Goal: Task Accomplishment & Management: Complete application form

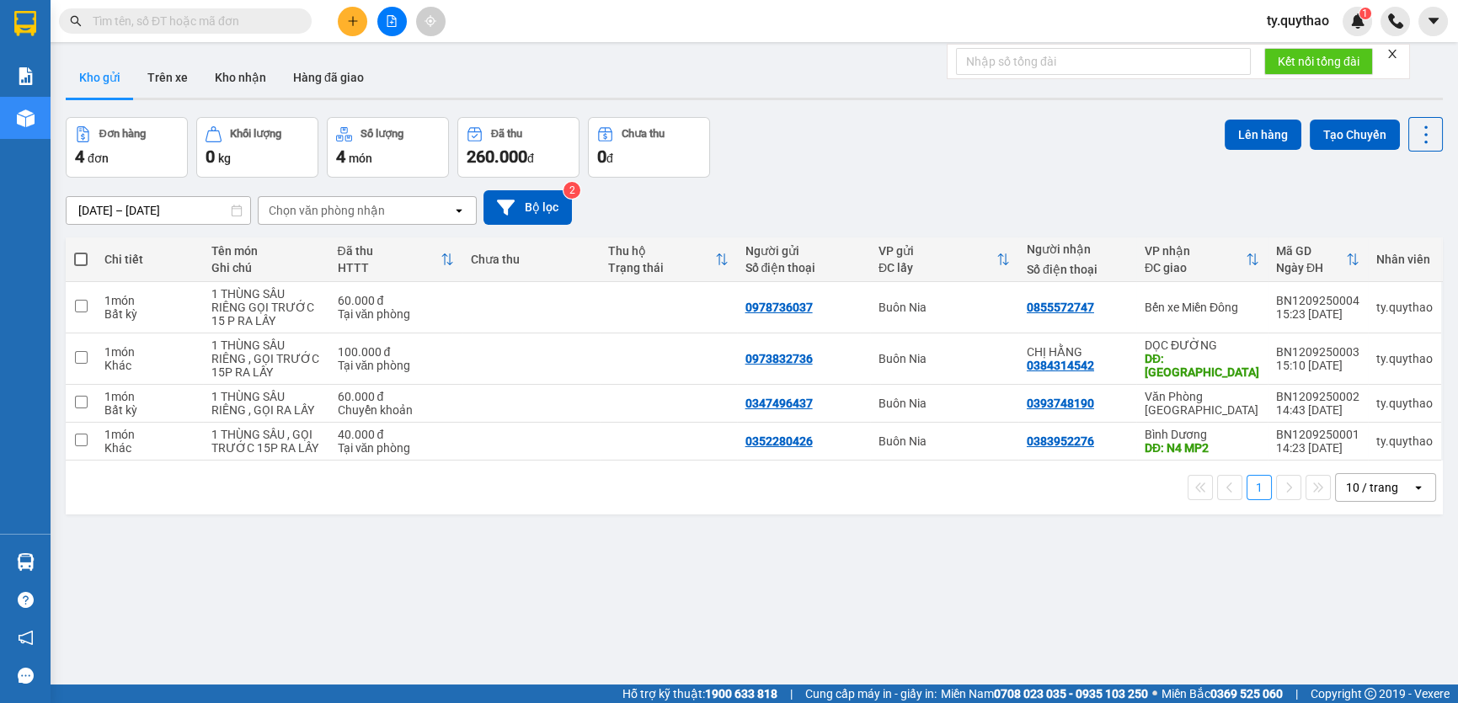
click at [351, 23] on icon "plus" at bounding box center [353, 21] width 12 height 12
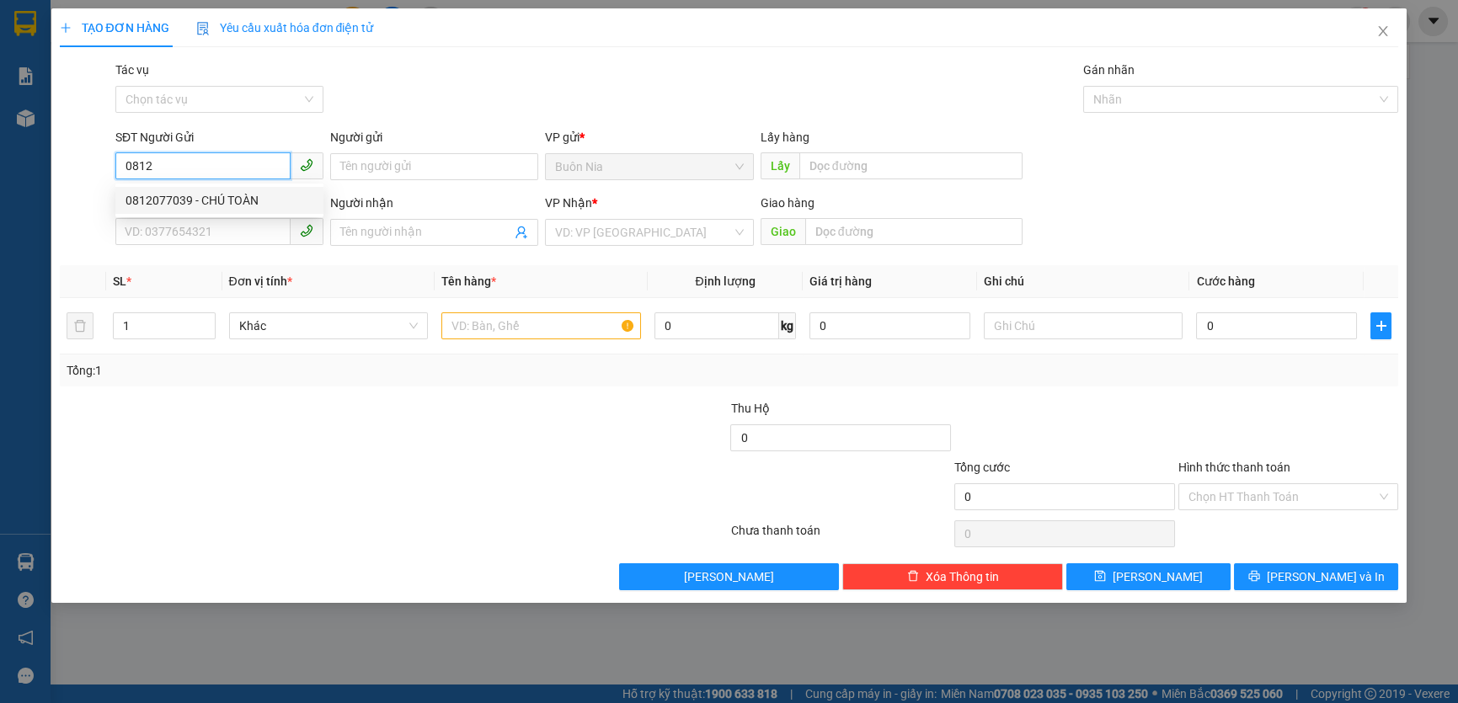
click at [217, 201] on div "0812077039 - CHÚ TOÀN" at bounding box center [220, 200] width 188 height 19
type input "0812077039"
type input "CHÚ TOÀN"
type input "0902683360"
type input "NGUYÊN"
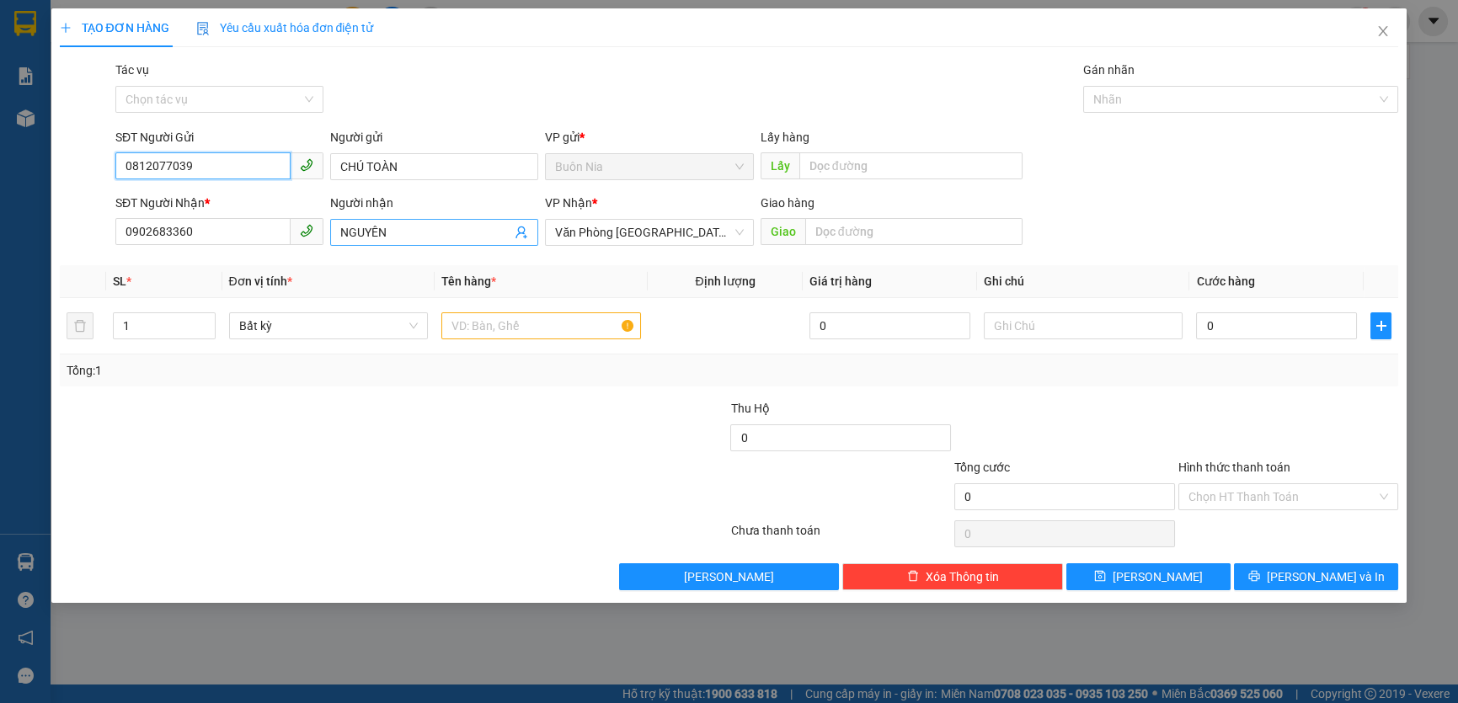
type input "0812077039"
click at [445, 238] on input "NGUYÊN" at bounding box center [425, 232] width 171 height 19
type input "N"
click at [227, 231] on input "0902683360" at bounding box center [202, 231] width 175 height 27
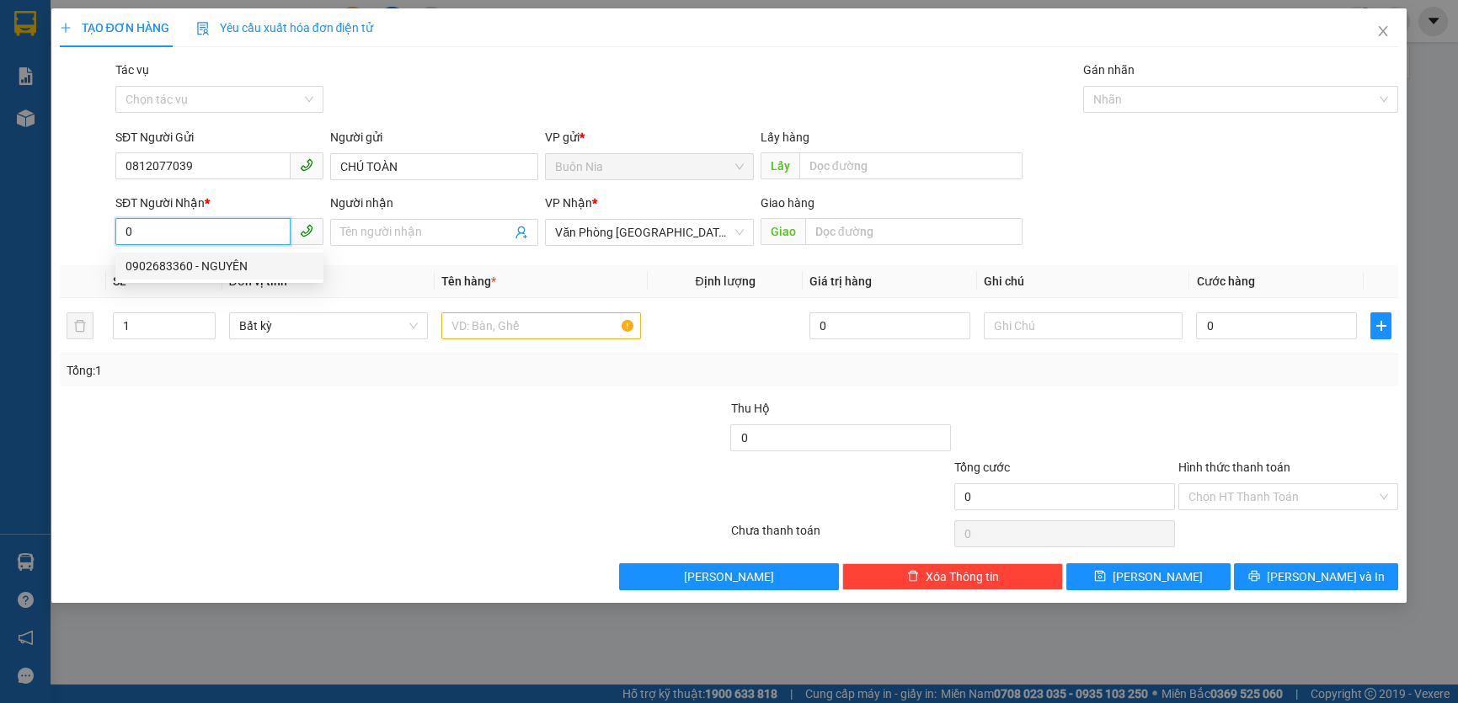
click at [235, 237] on input "0" at bounding box center [202, 231] width 175 height 27
type input "0888"
click at [1386, 35] on icon "close" at bounding box center [1383, 31] width 9 height 10
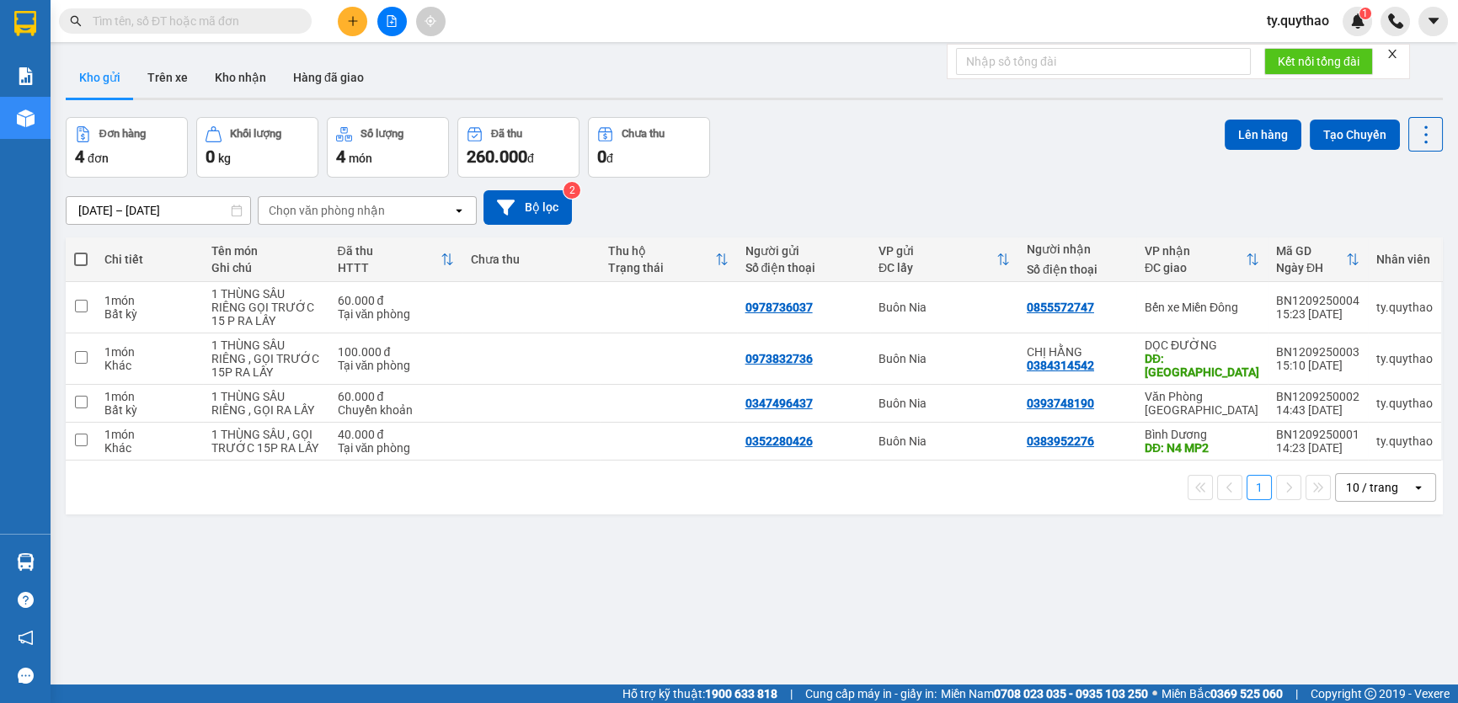
click at [150, 22] on input "text" at bounding box center [192, 21] width 199 height 19
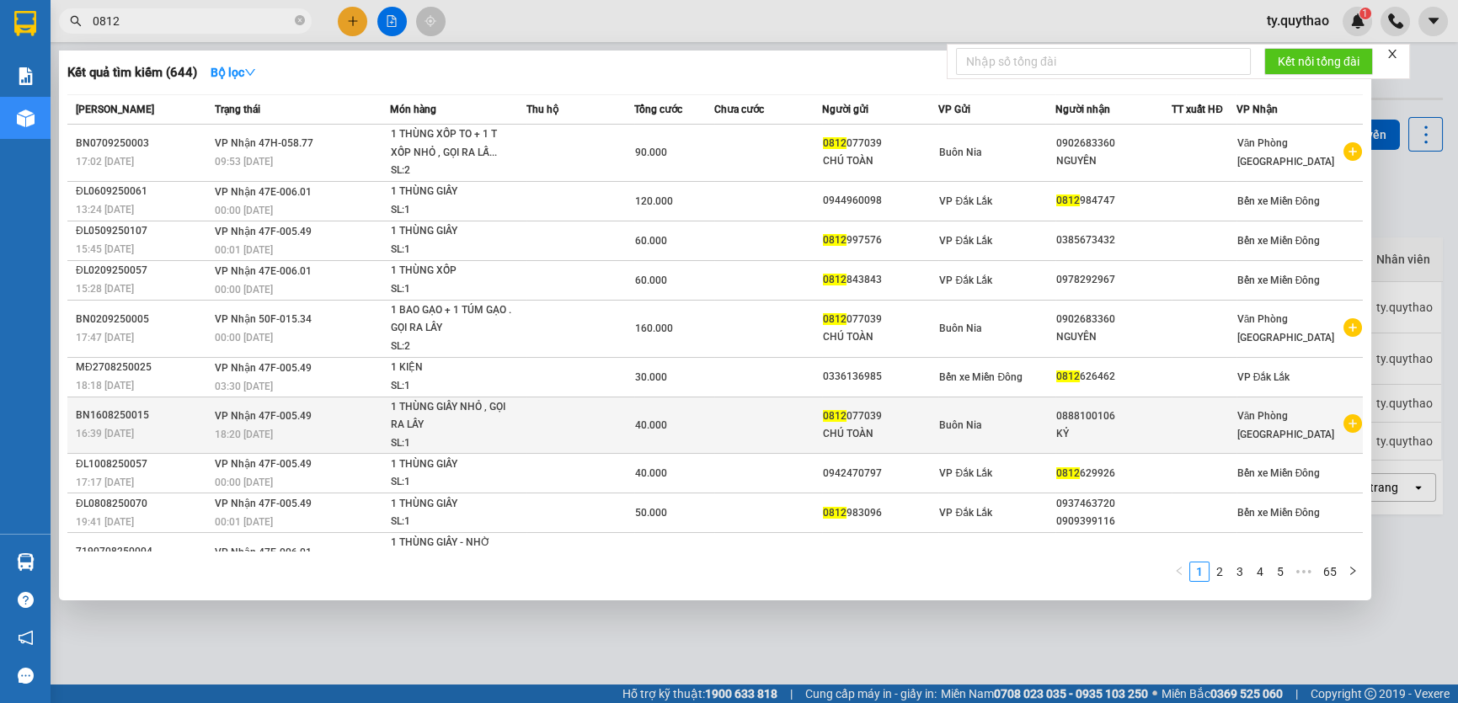
type input "0812"
click at [1019, 426] on div "Buôn Nia" at bounding box center [996, 425] width 115 height 19
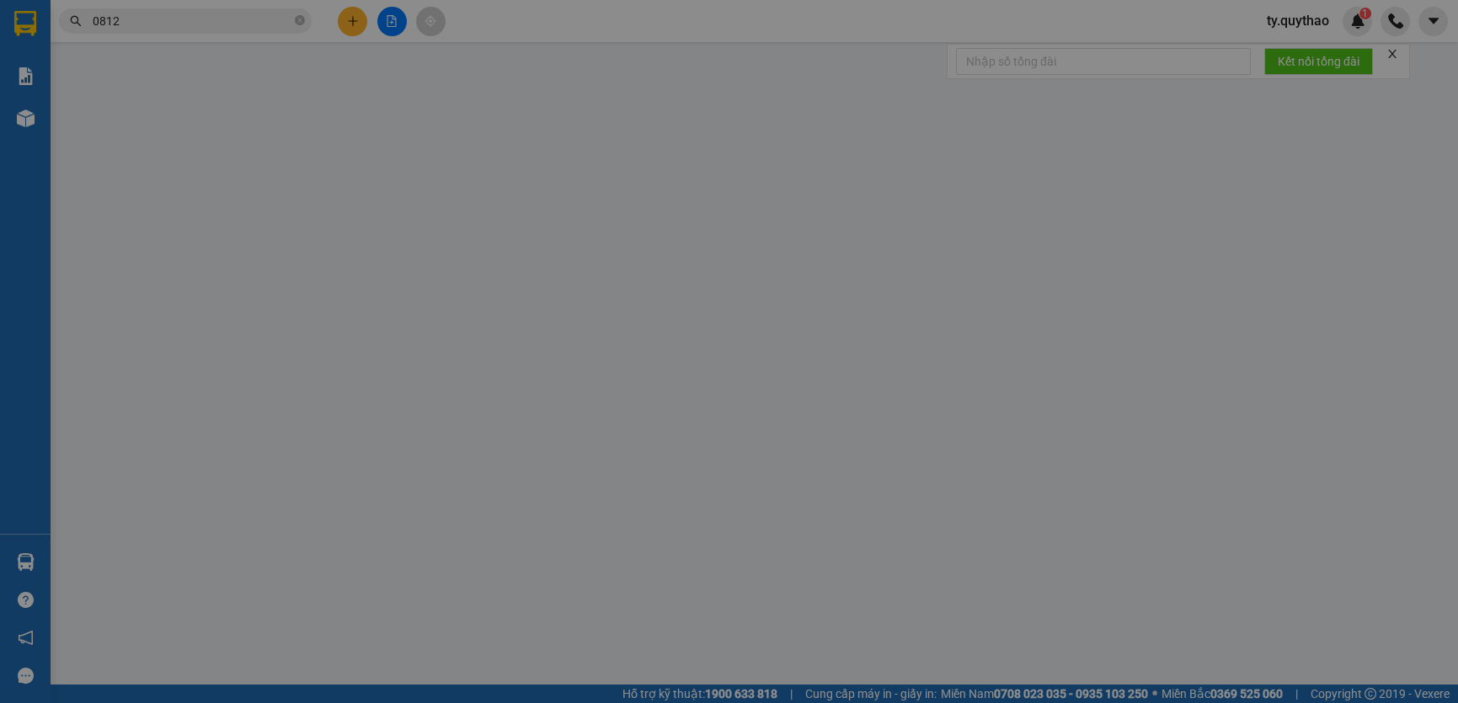
click at [1019, 426] on div at bounding box center [1065, 432] width 224 height 59
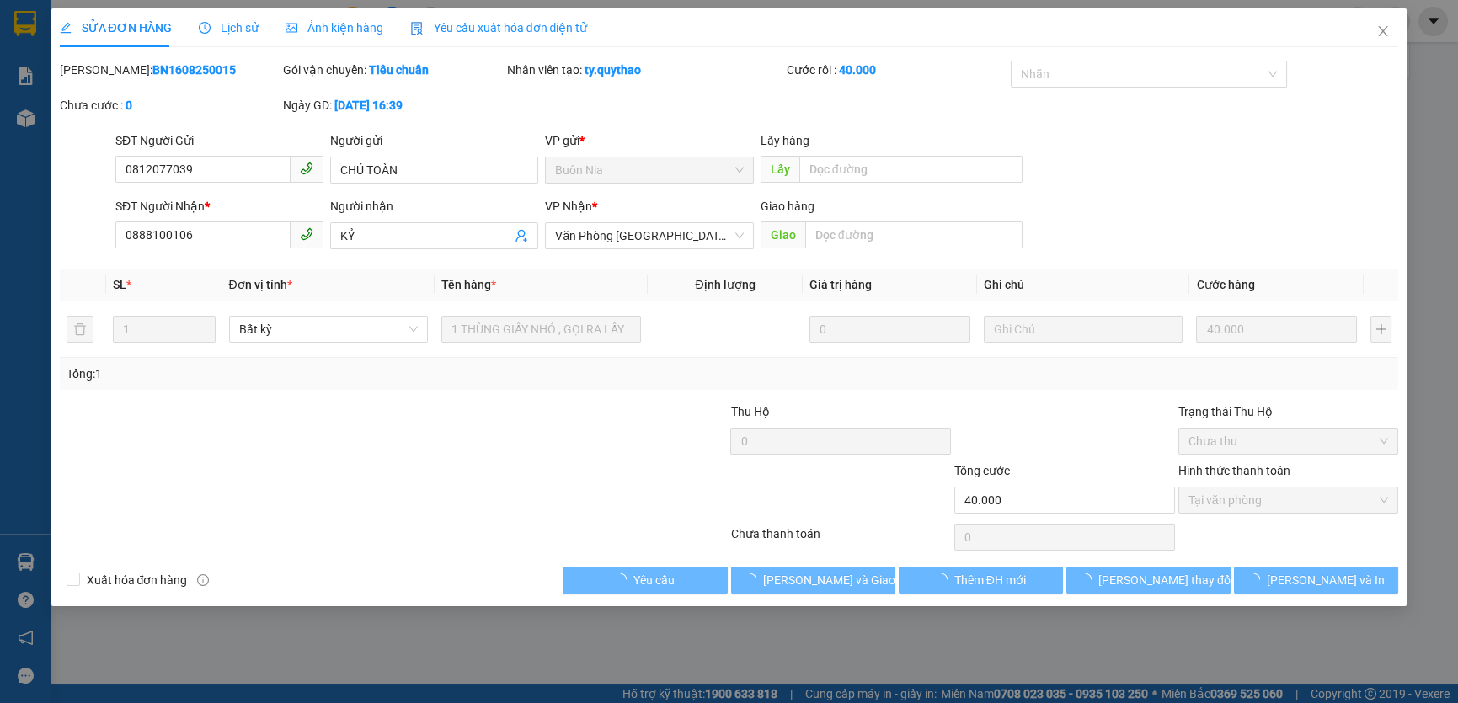
type input "0812077039"
type input "0888100106"
type input "40.000"
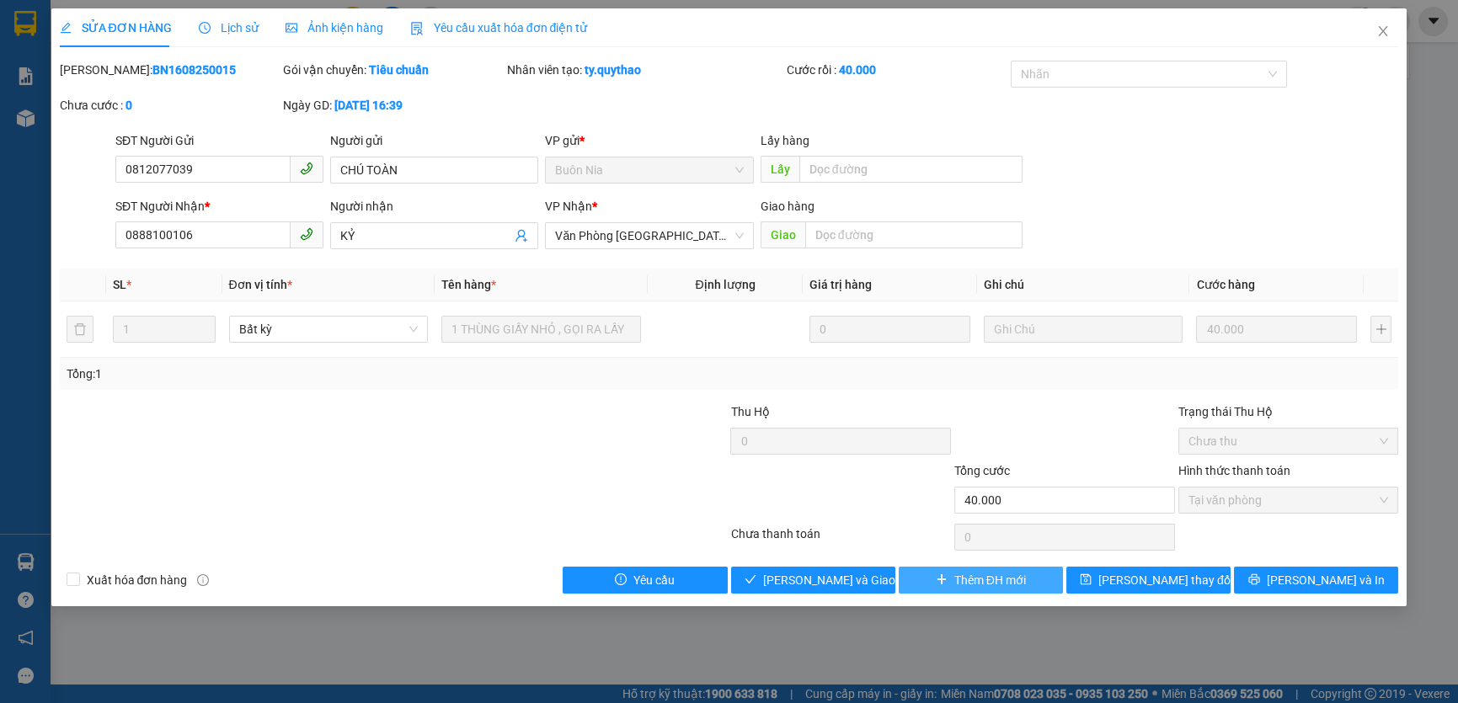
click at [1000, 588] on span "Thêm ĐH mới" at bounding box center [991, 580] width 72 height 19
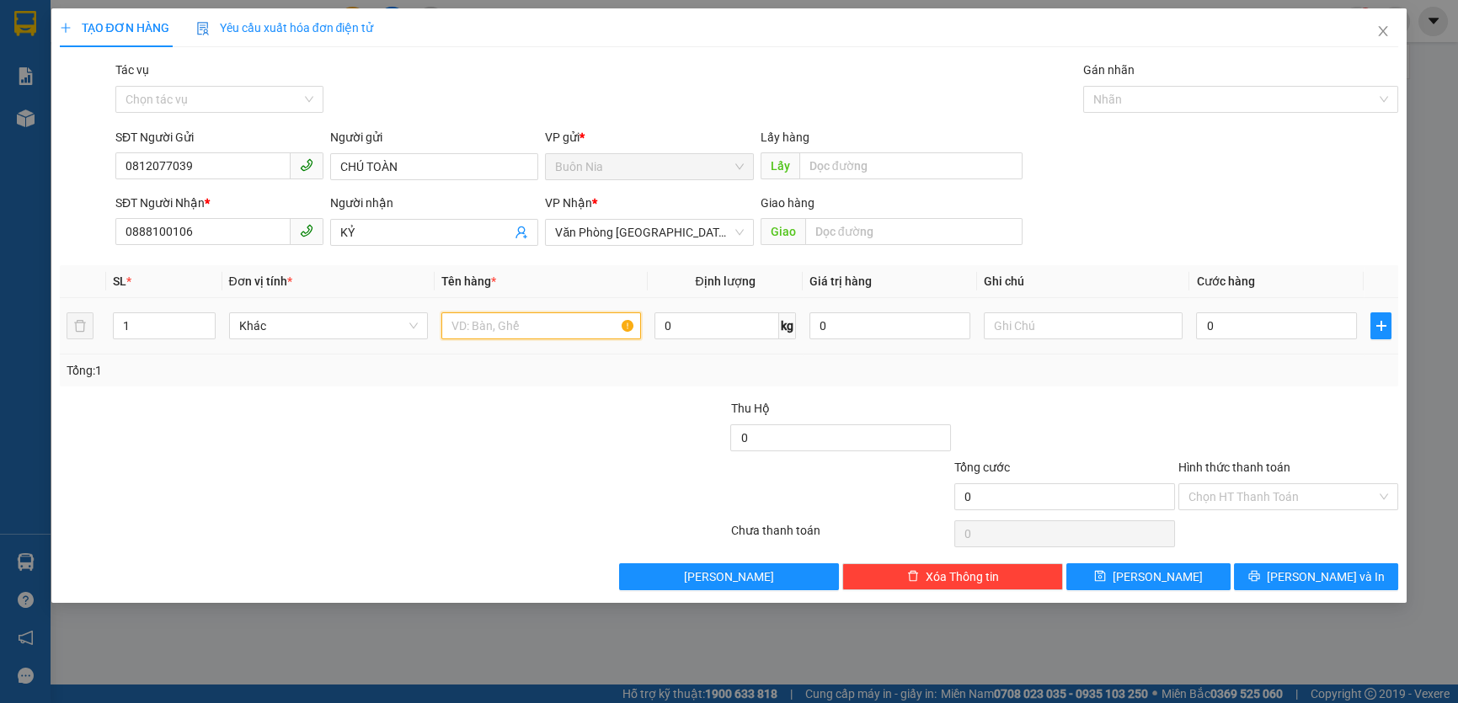
click at [577, 334] on input "text" at bounding box center [541, 326] width 200 height 27
type input "1 THÙNG XỐP NHỎ , GỌI RA LẤY"
click at [1211, 324] on input "0" at bounding box center [1276, 326] width 161 height 27
type input "4"
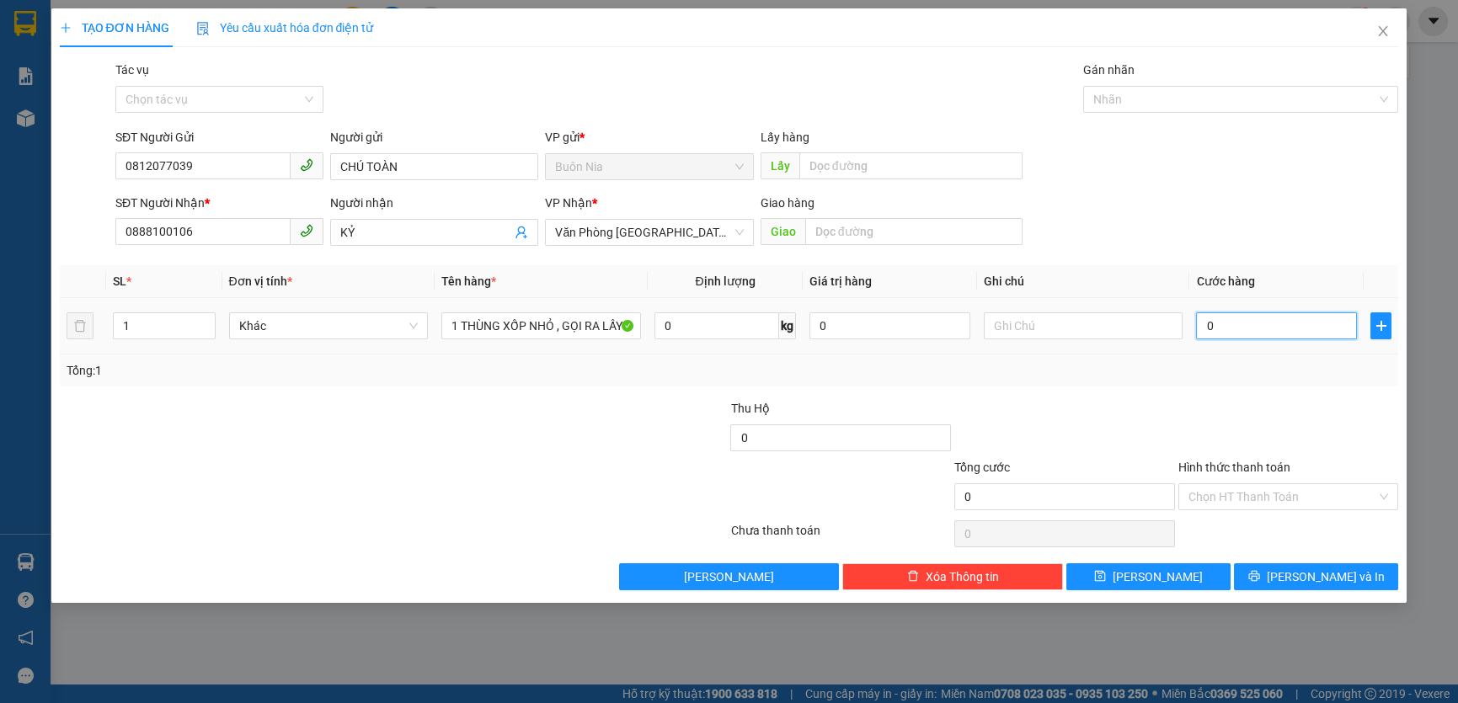
type input "4"
type input "40"
type input "400"
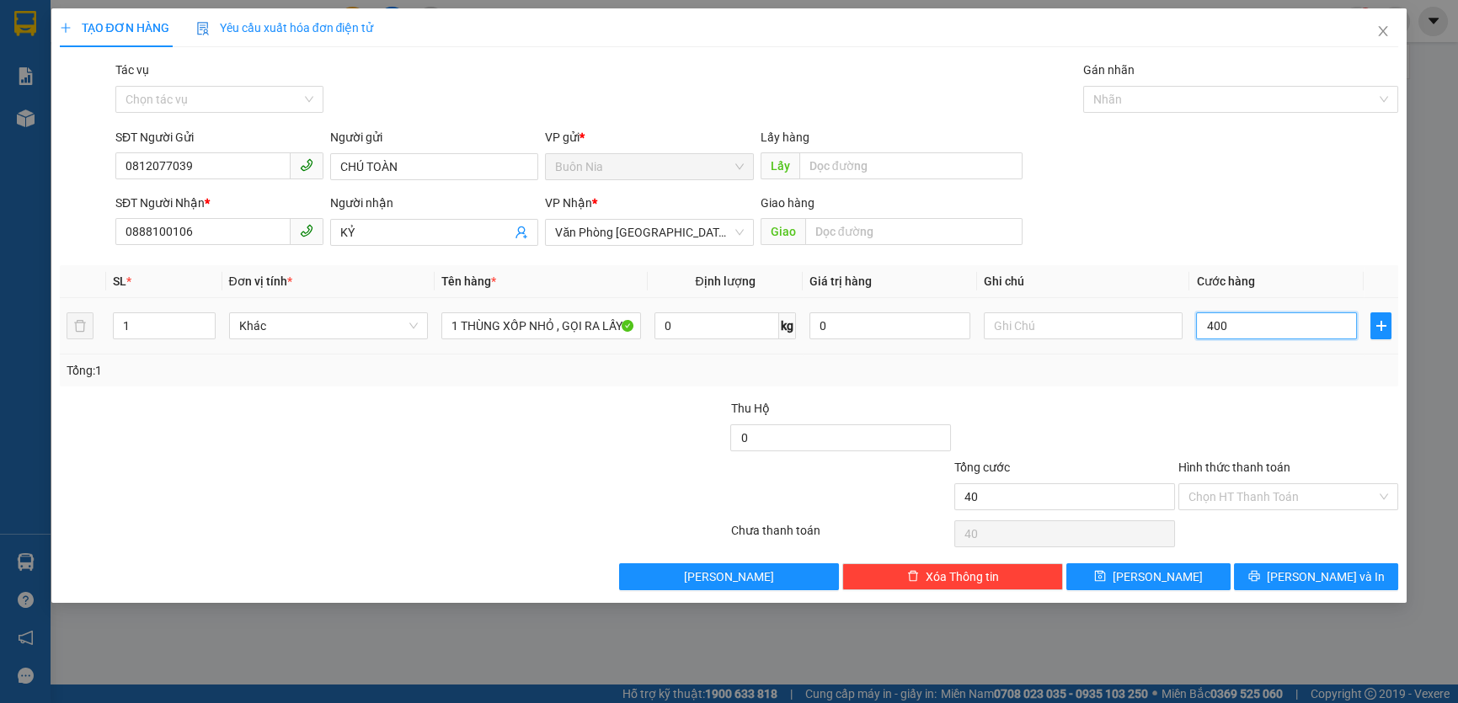
type input "400"
type input "4.000"
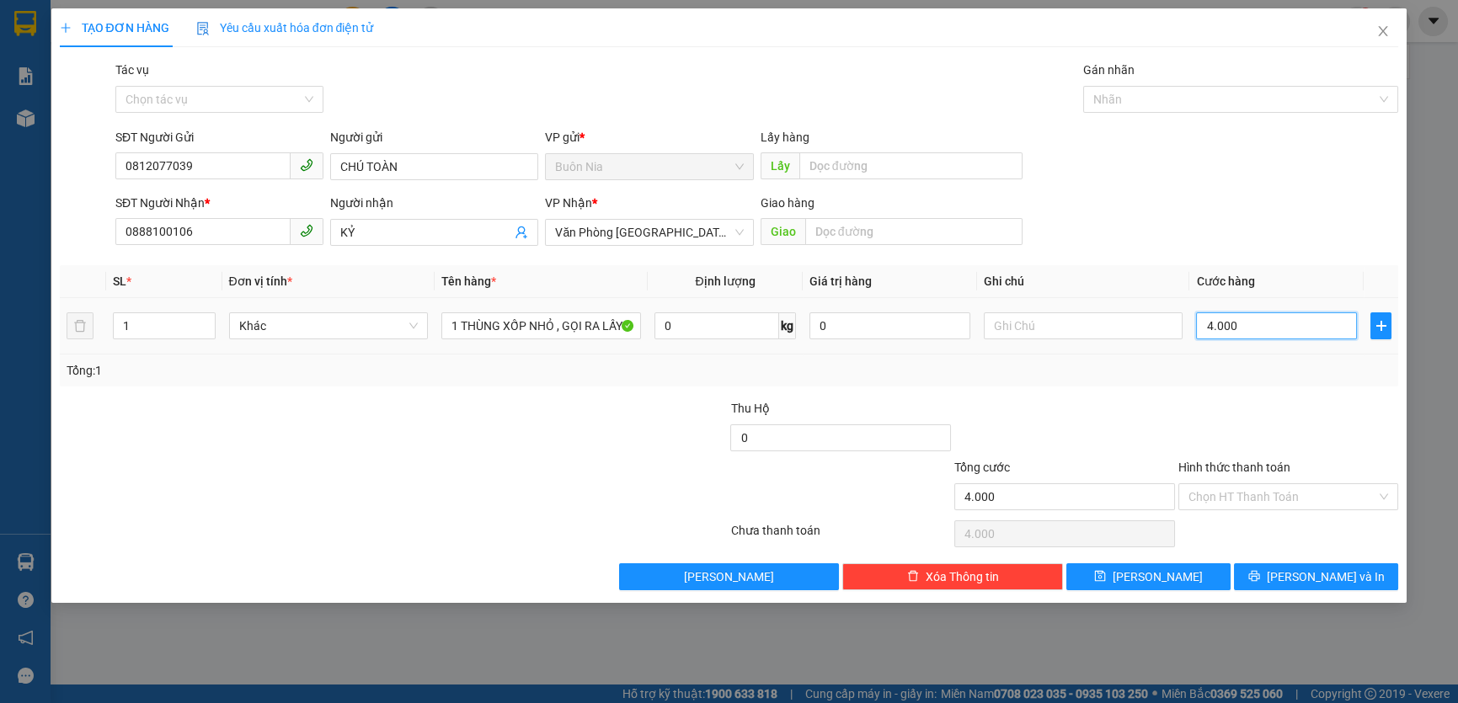
type input "40.000"
click at [1253, 497] on input "Hình thức thanh toán" at bounding box center [1283, 496] width 189 height 25
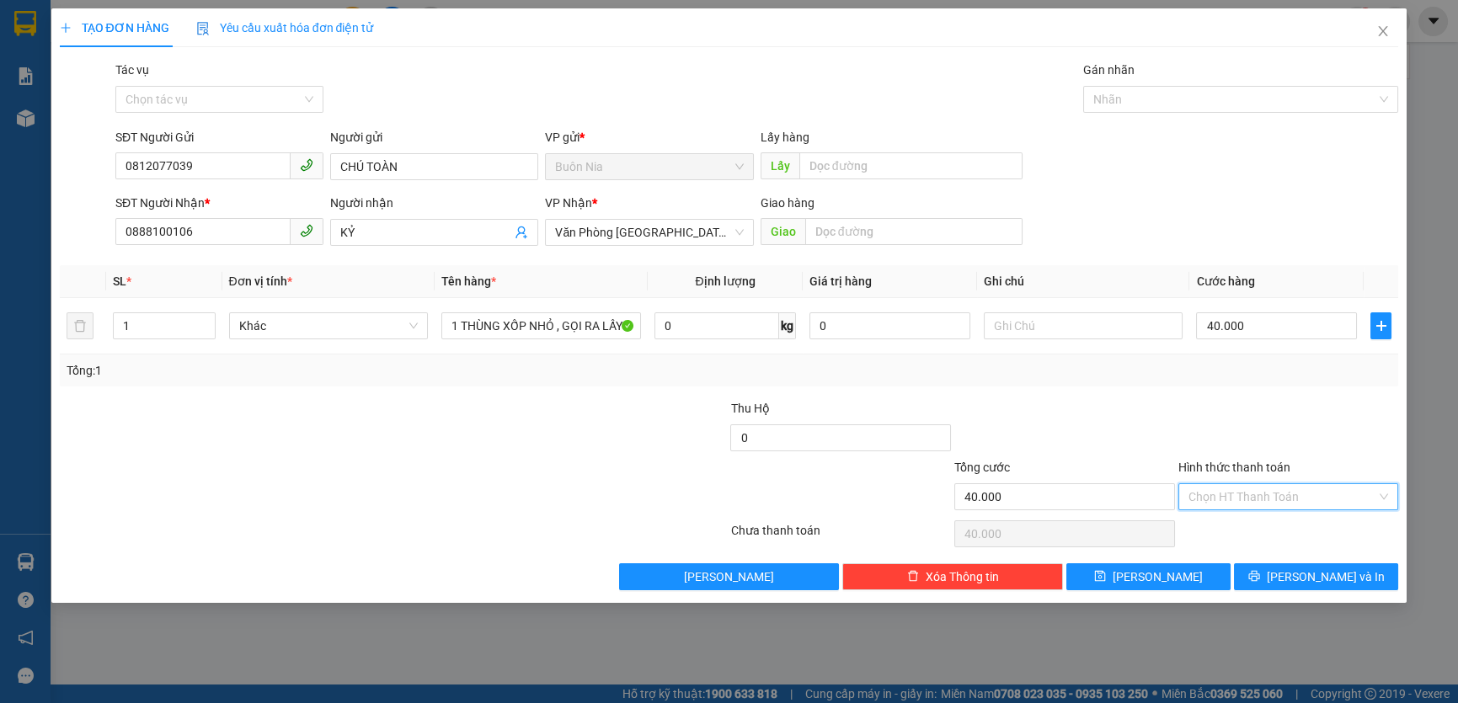
click at [1253, 497] on input "Hình thức thanh toán" at bounding box center [1283, 496] width 189 height 25
click at [1259, 530] on div "Tại văn phòng" at bounding box center [1289, 530] width 201 height 19
type input "0"
click at [1305, 574] on span "[PERSON_NAME] và In" at bounding box center [1326, 577] width 118 height 19
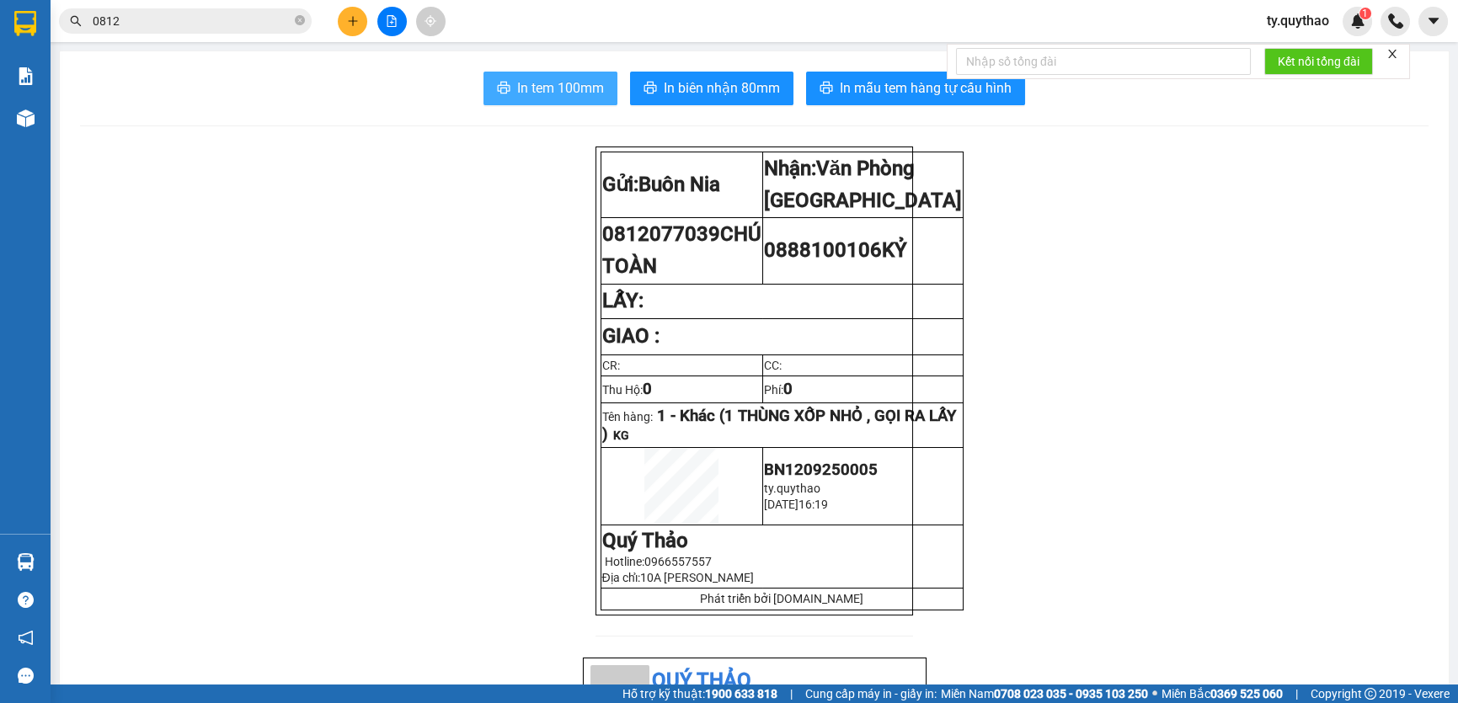
click at [574, 91] on span "In tem 100mm" at bounding box center [560, 88] width 87 height 21
click at [194, 19] on input "0812" at bounding box center [192, 21] width 199 height 19
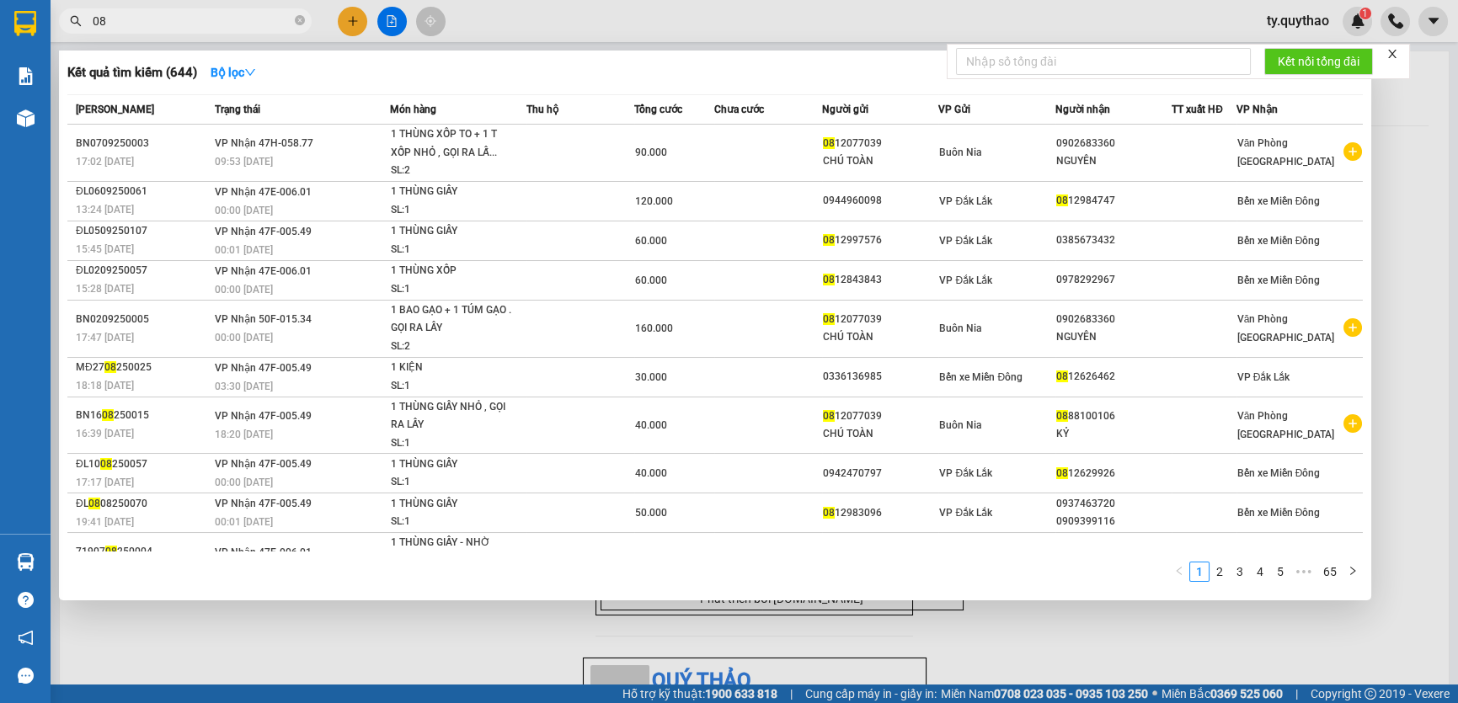
type input "0"
type input "4367"
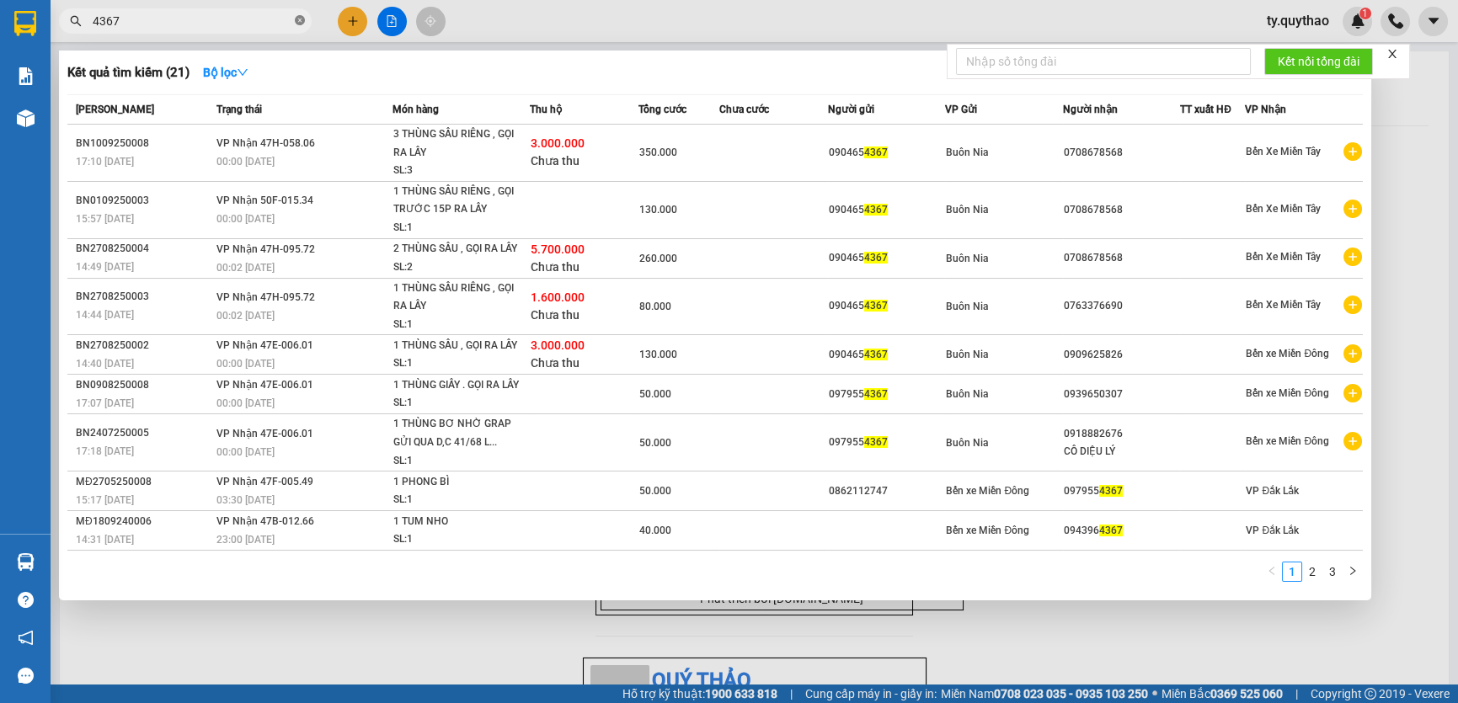
click at [296, 19] on icon "close-circle" at bounding box center [300, 20] width 10 height 10
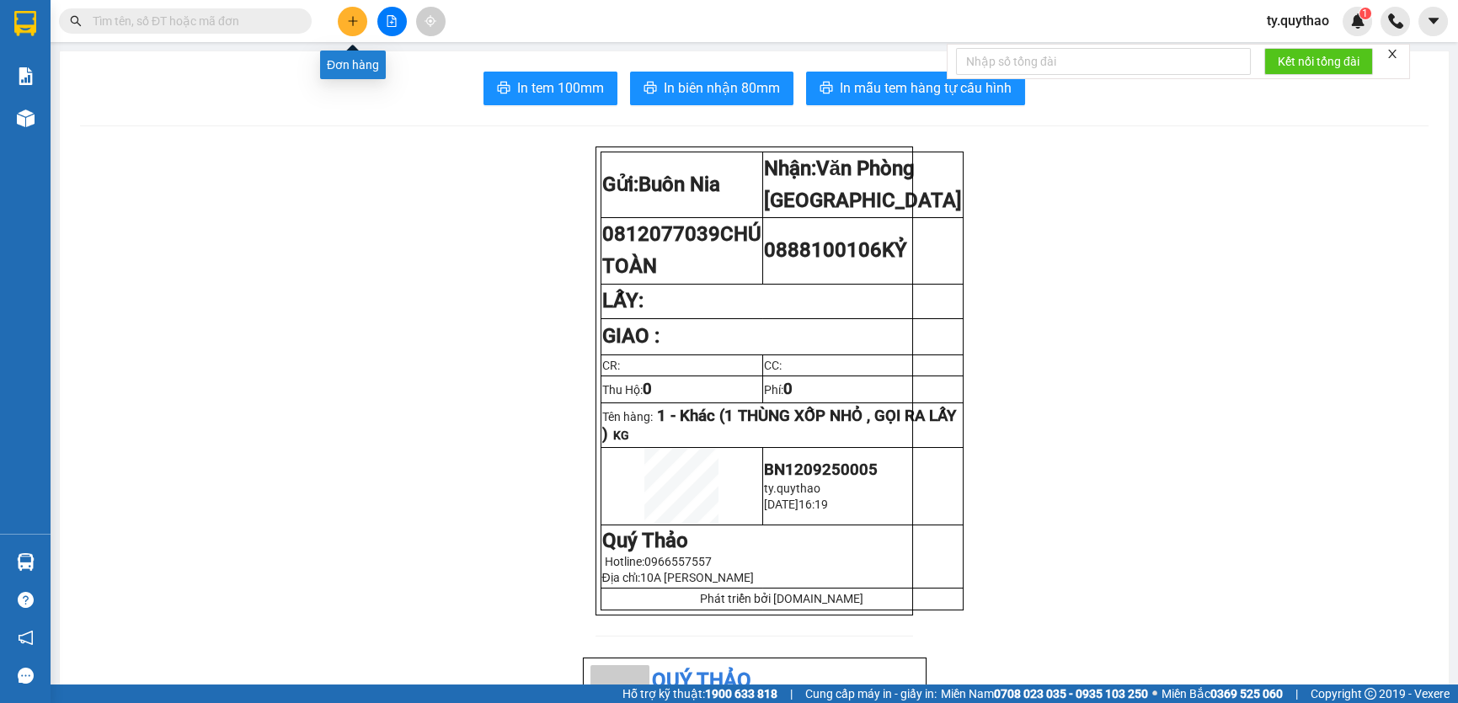
click at [351, 20] on icon "plus" at bounding box center [352, 20] width 9 height 1
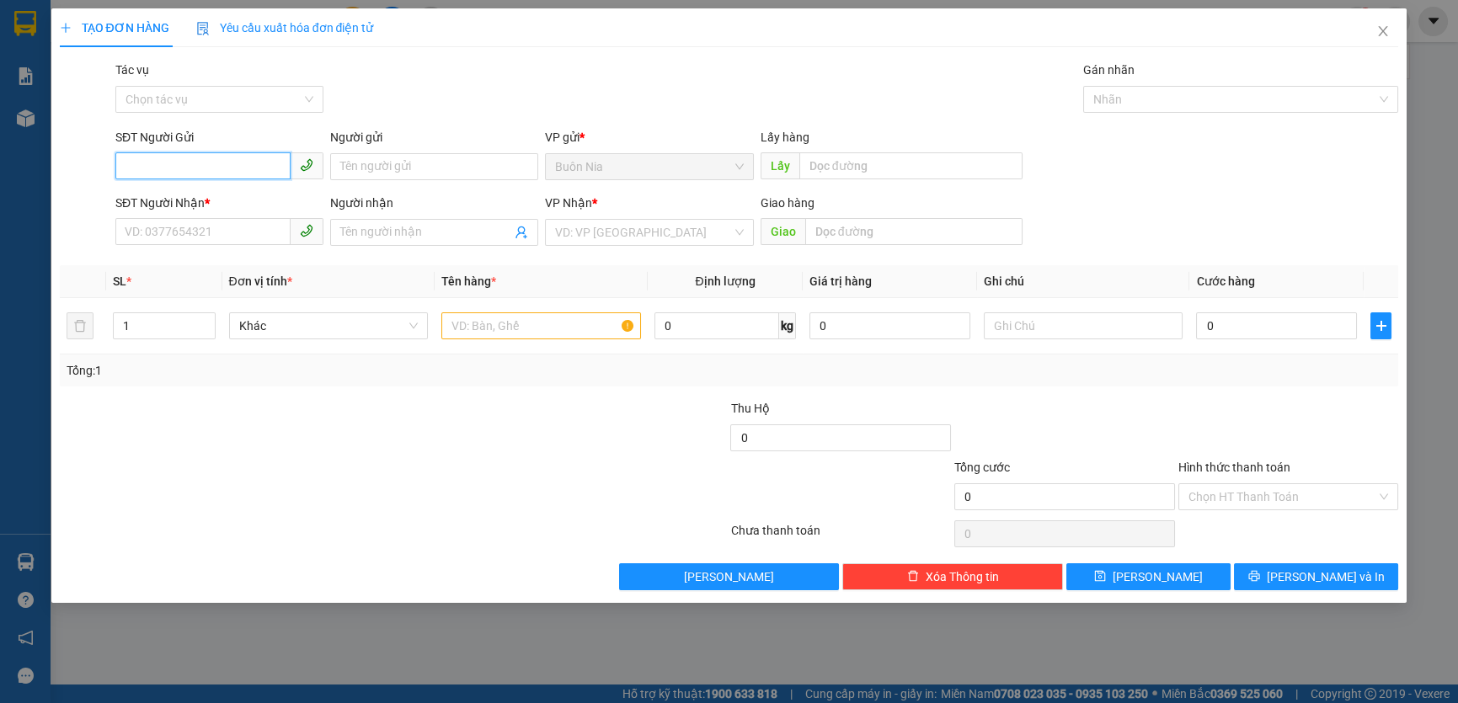
click at [240, 164] on input "SĐT Người Gửi" at bounding box center [202, 165] width 175 height 27
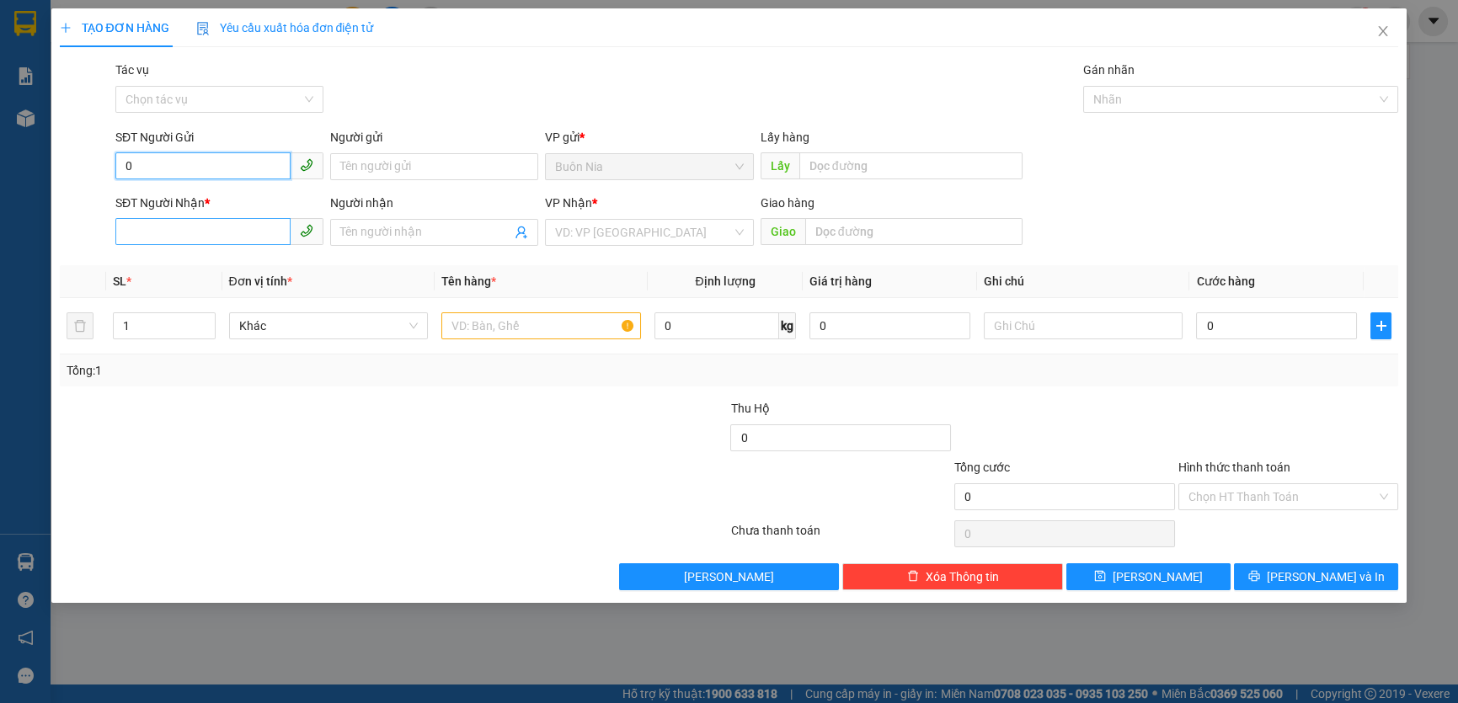
type input "0"
click at [229, 234] on input "SĐT Người Nhận *" at bounding box center [202, 231] width 175 height 27
click at [236, 259] on div "0899355394 - [PERSON_NAME]" at bounding box center [220, 266] width 188 height 19
type input "0899355394"
type input "[PERSON_NAME]"
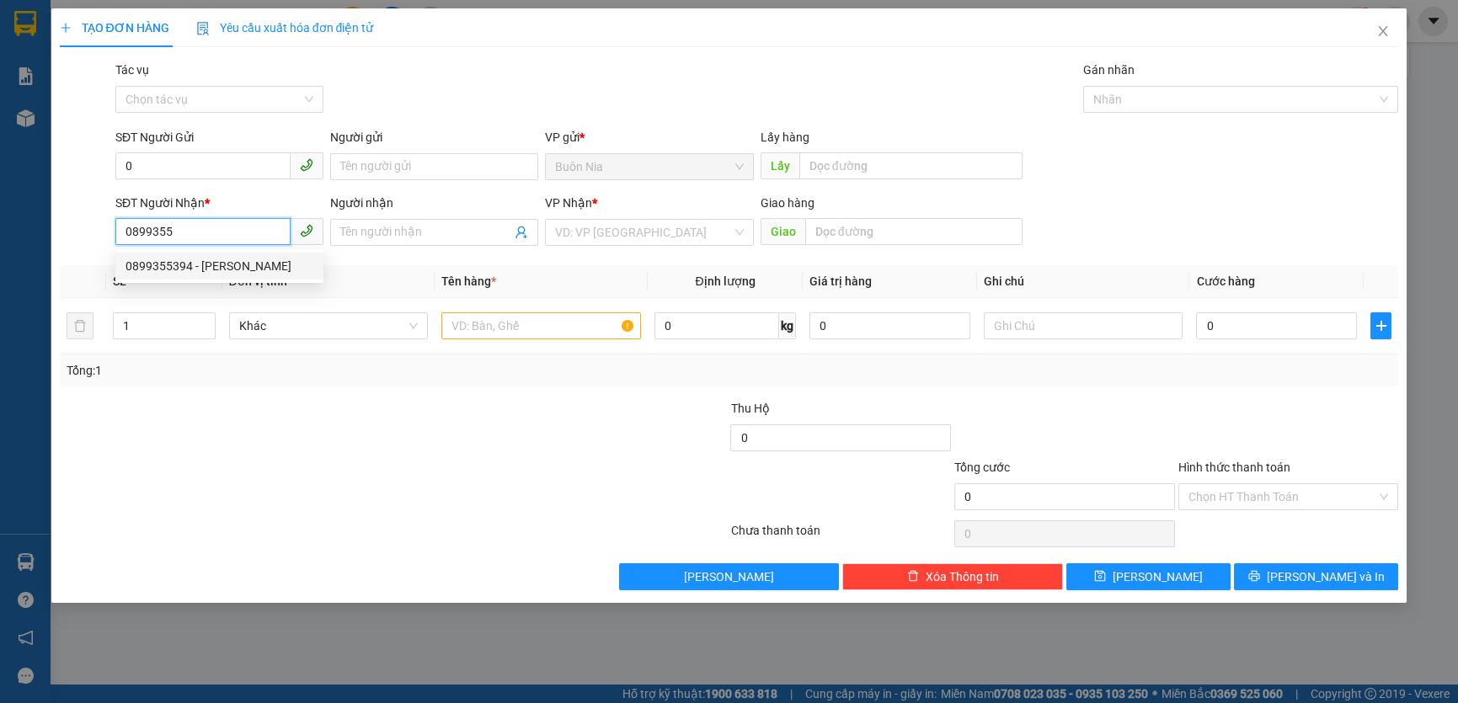
type input "CẦU VƯỢT VĨNH BÌNH"
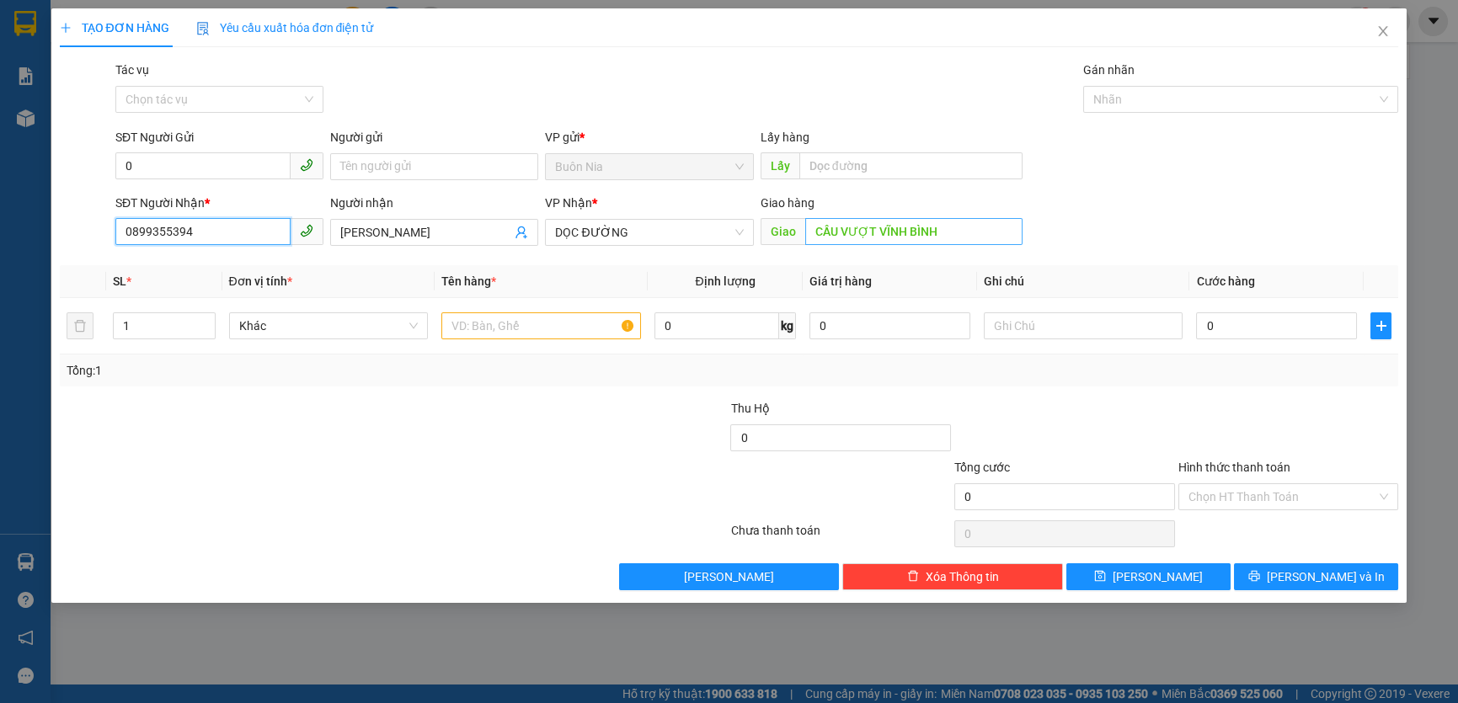
type input "0899355394"
click at [945, 229] on input "CẦU VƯỢT VĨNH BÌNH" at bounding box center [913, 231] width 217 height 27
click at [927, 217] on div "Giao hàng" at bounding box center [892, 206] width 262 height 25
click at [952, 224] on input "CẦU VƯỢT VĨNH BÌNH" at bounding box center [913, 231] width 217 height 27
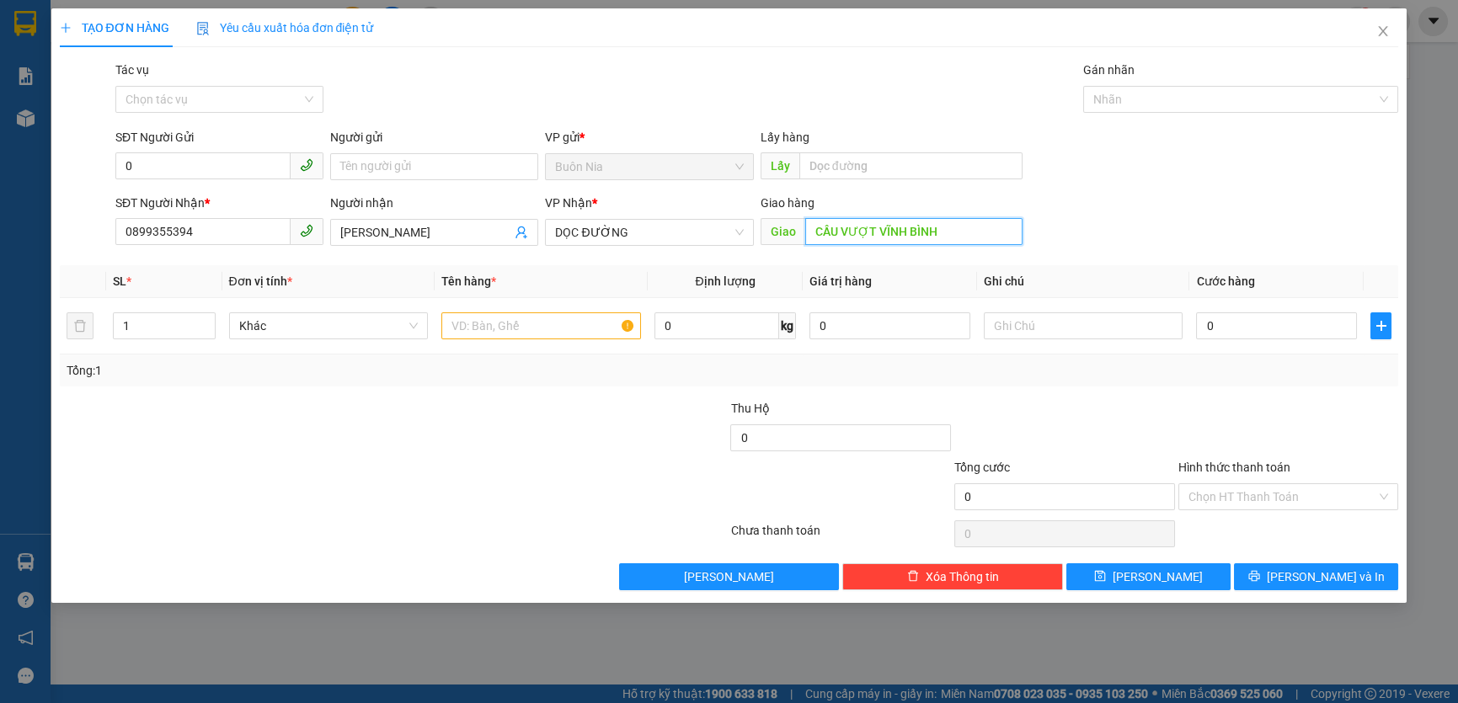
click at [957, 232] on input "CẦU VƯỢT VĨNH BÌNH" at bounding box center [913, 231] width 217 height 27
type input "C"
type input "BX LAM HỒNG"
click at [184, 169] on input "0" at bounding box center [202, 165] width 175 height 27
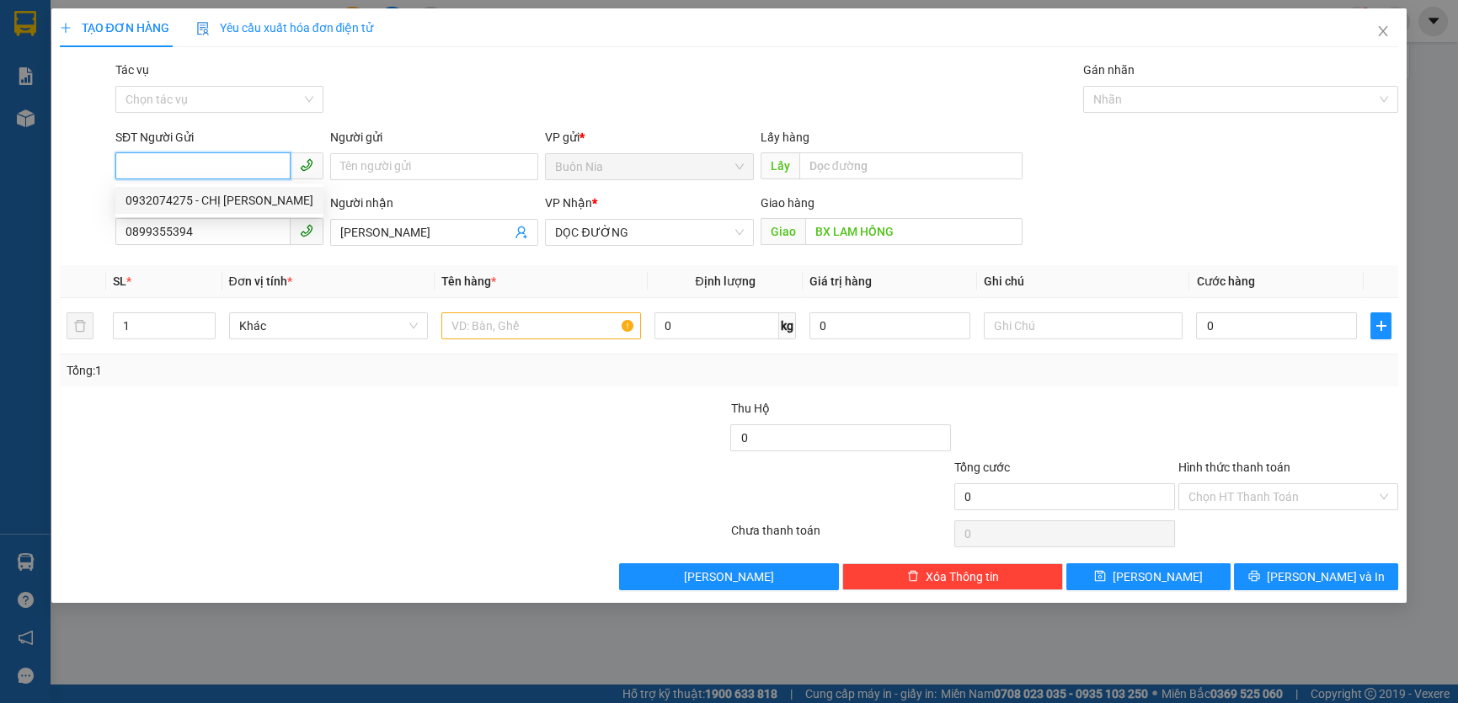
click at [265, 201] on div "0932074275 - CHỊ [PERSON_NAME]" at bounding box center [220, 200] width 188 height 19
type input "0932074275"
type input "CHỊ HÒA"
type input "0932074275"
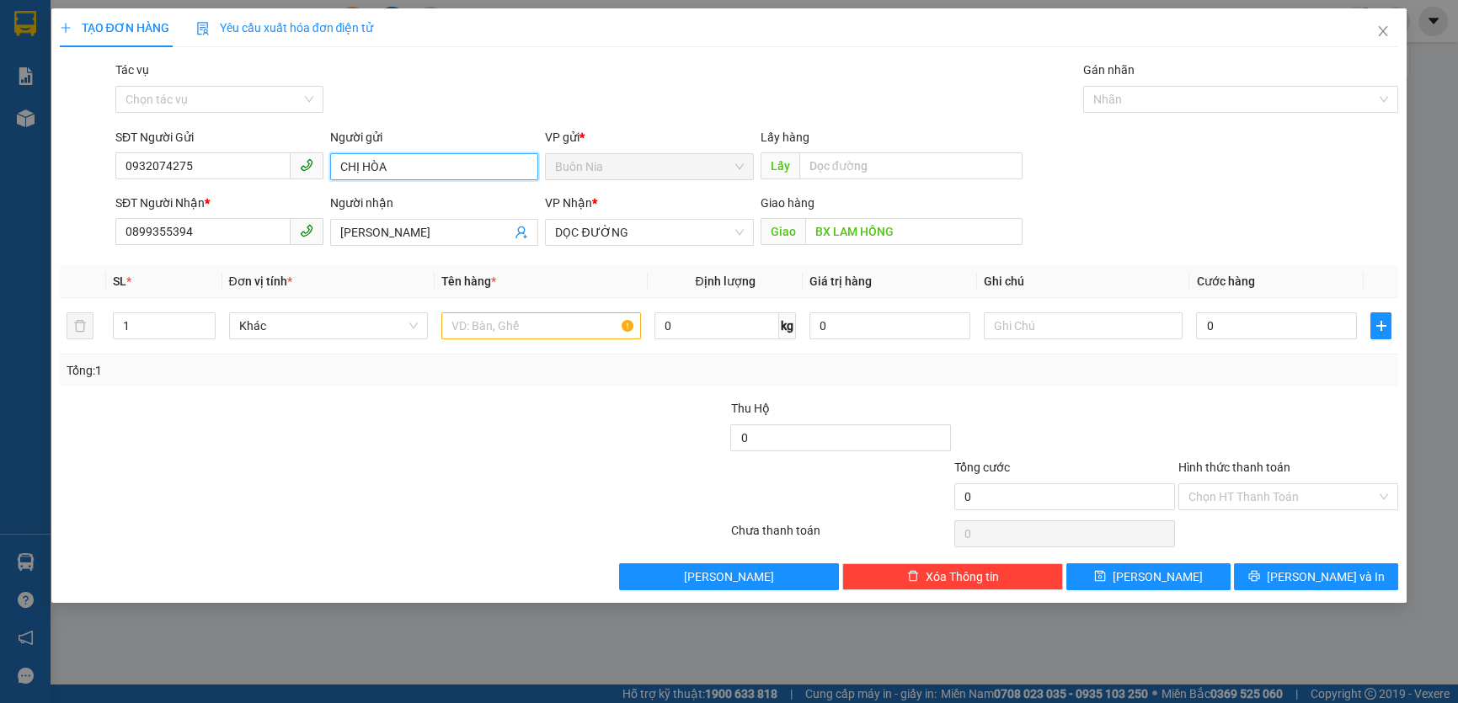
click at [429, 171] on input "CHỊ HÒA" at bounding box center [434, 166] width 208 height 27
click at [223, 158] on input "0932074275" at bounding box center [202, 165] width 175 height 27
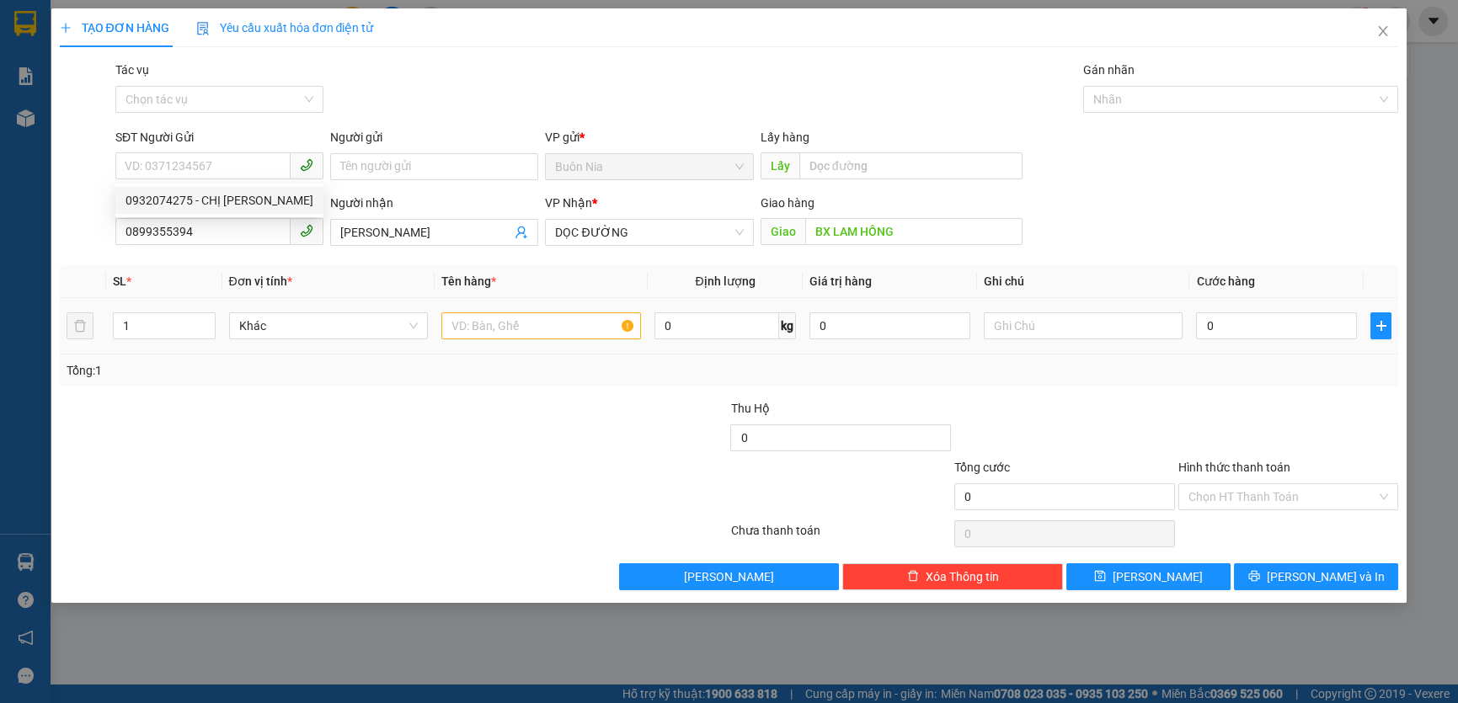
click at [205, 409] on div at bounding box center [281, 428] width 447 height 59
click at [234, 169] on input "SĐT Người Gửi" at bounding box center [202, 165] width 175 height 27
click at [243, 197] on div "0398890232" at bounding box center [220, 200] width 188 height 19
type input "0398890232"
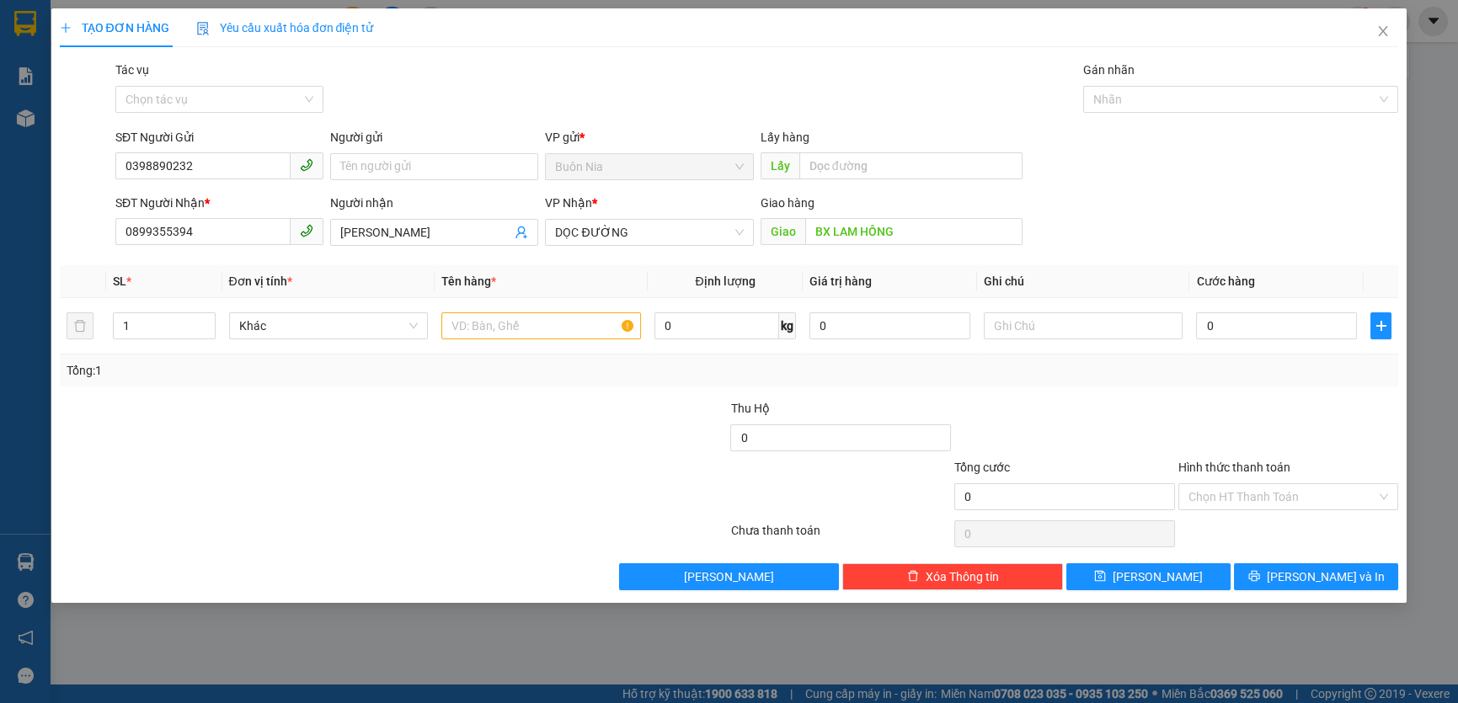
click at [337, 463] on div at bounding box center [281, 487] width 447 height 59
click at [517, 317] on input "text" at bounding box center [541, 326] width 200 height 27
type input "1 THÙNG SẦU , GỌI TRƯỚC 15P RA LẤY"
click at [1206, 323] on input "0" at bounding box center [1276, 326] width 161 height 27
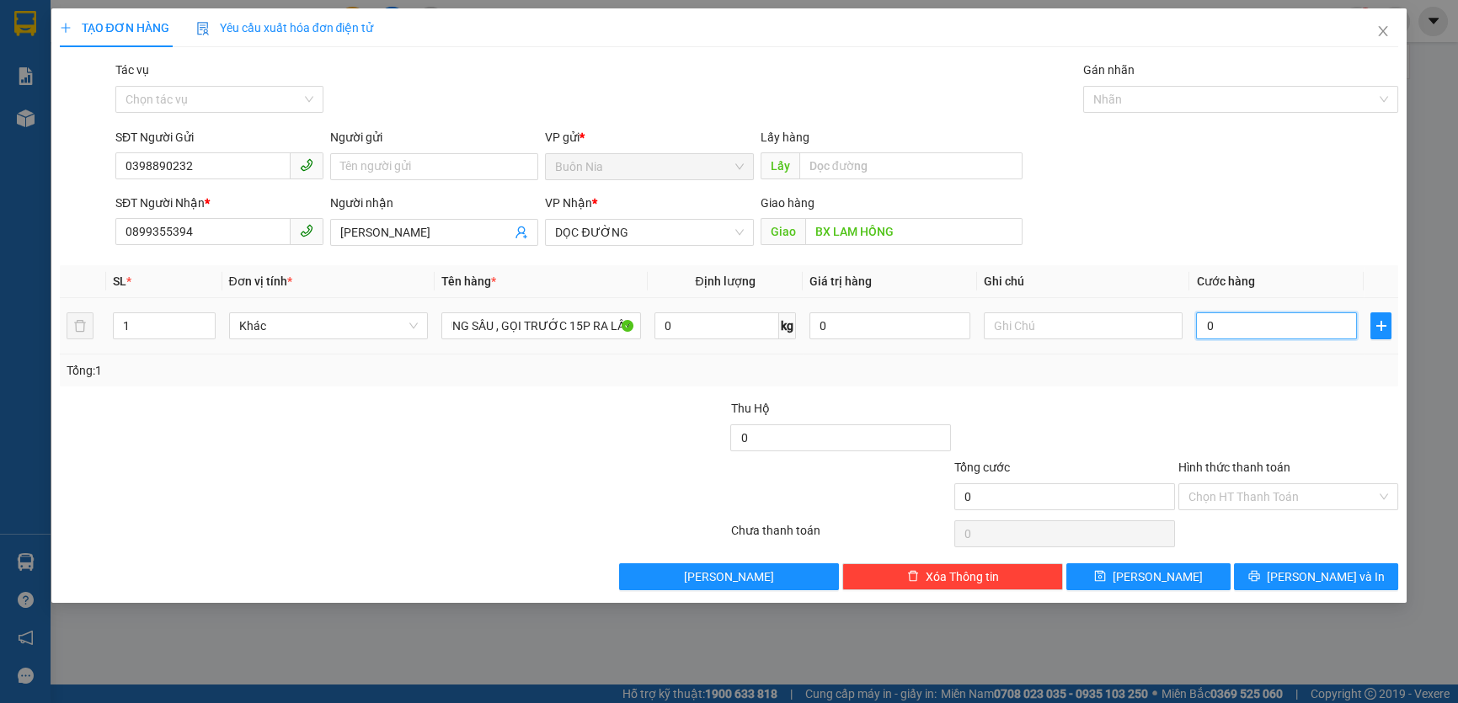
scroll to position [0, 0]
type input "5"
type input "50"
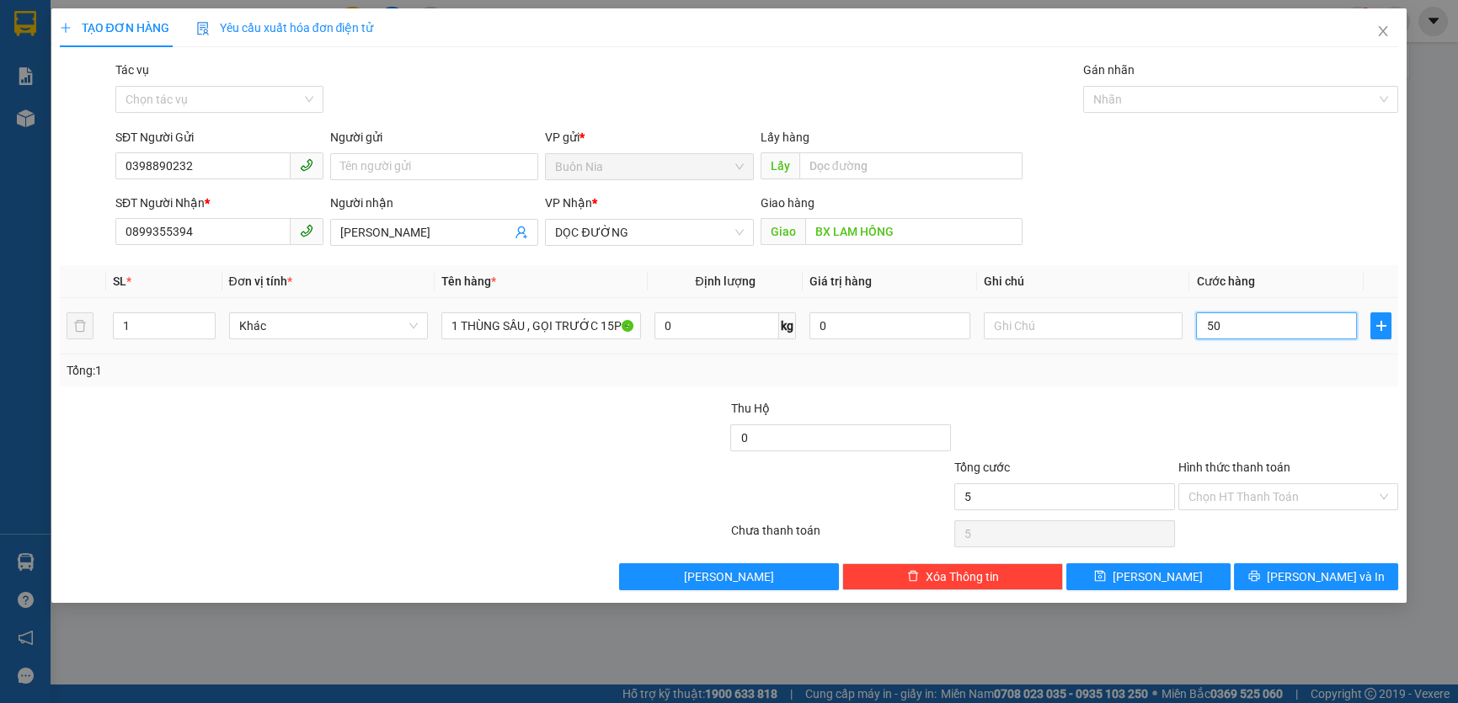
type input "50"
type input "500"
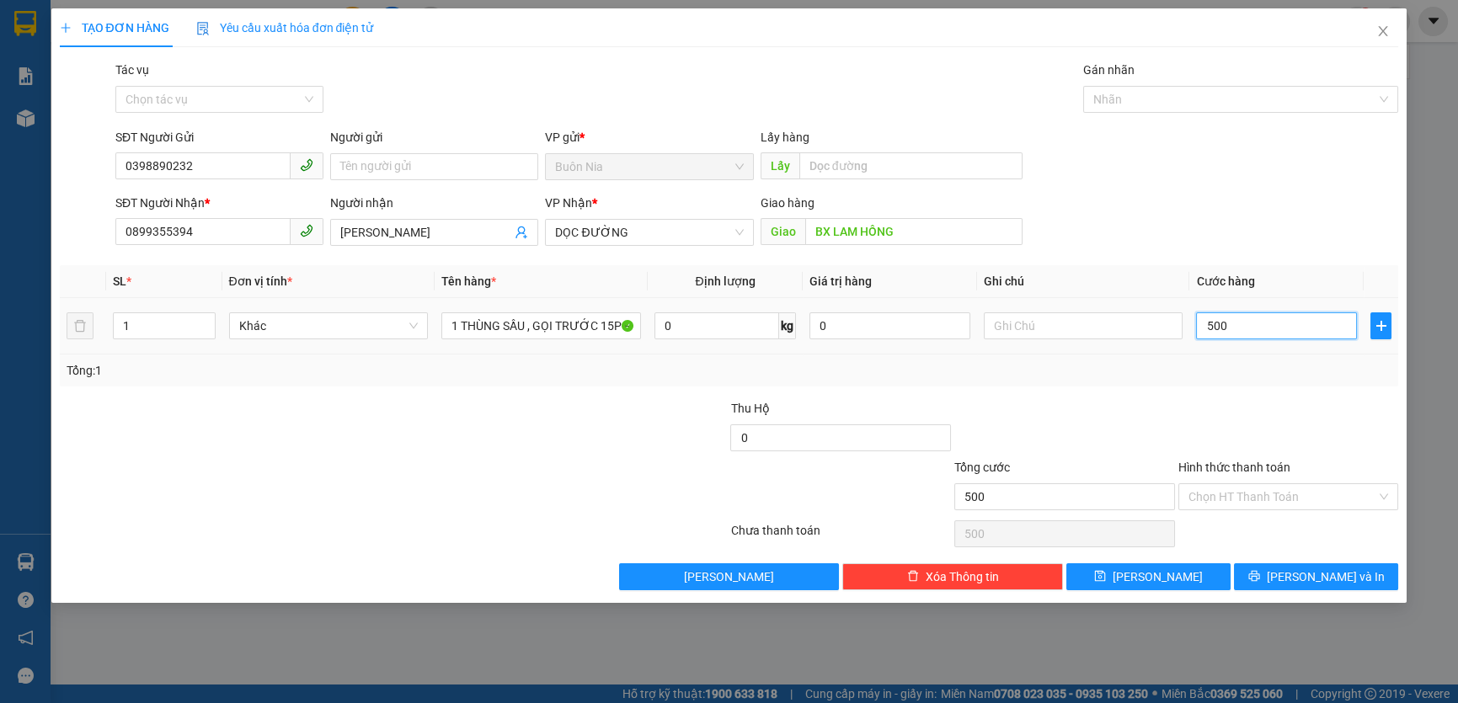
type input "5.000"
type input "50.000"
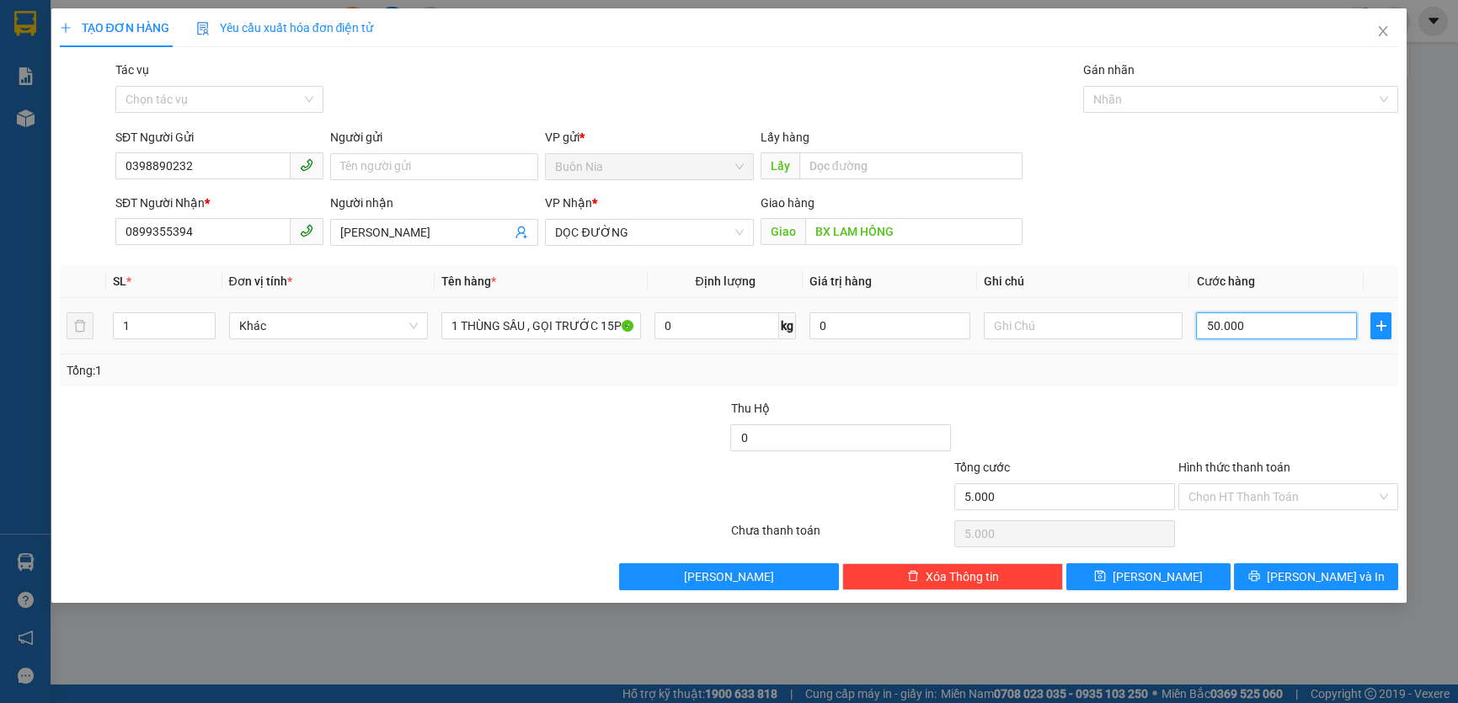
type input "50.000"
click at [1251, 496] on input "Hình thức thanh toán" at bounding box center [1283, 496] width 189 height 25
type input "50.000"
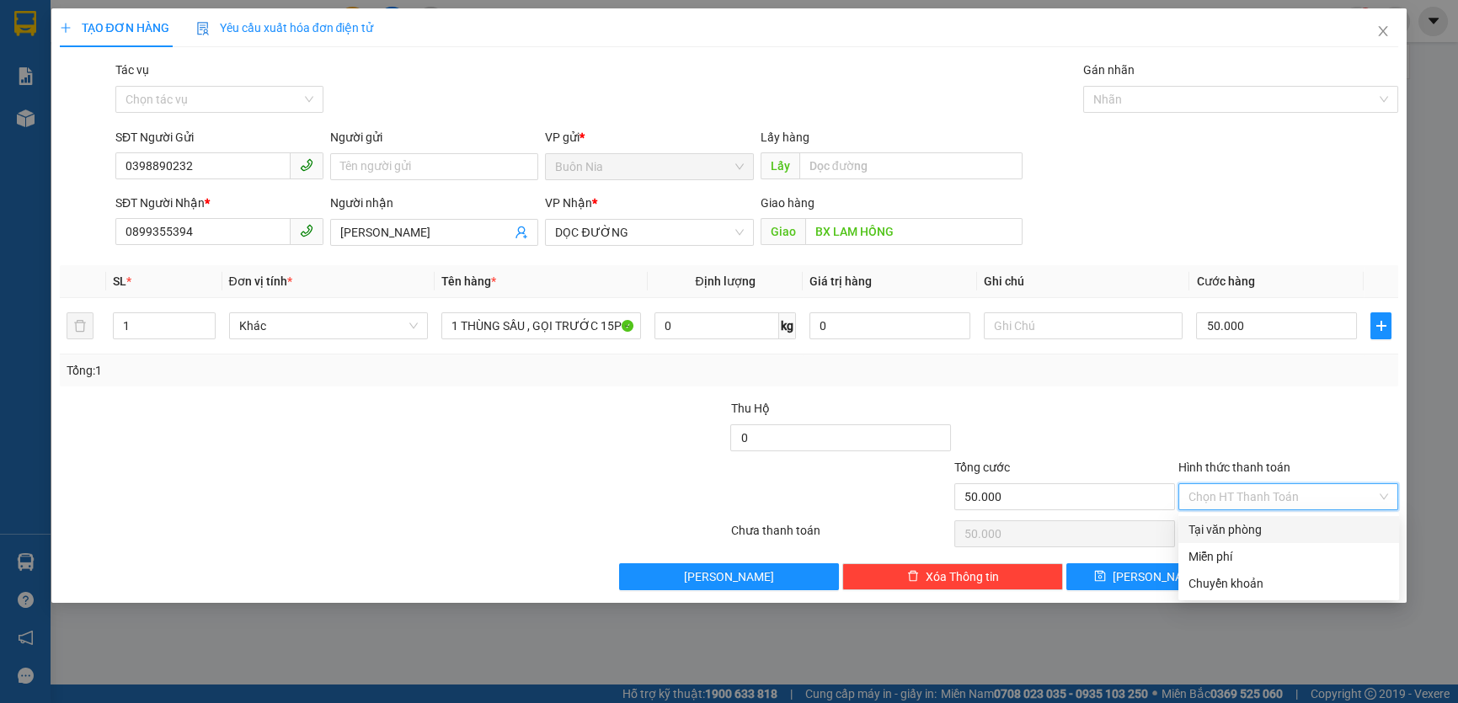
click at [1246, 535] on div "Tại văn phòng" at bounding box center [1289, 530] width 201 height 19
click at [1246, 535] on div "Chọn HT Thanh Toán" at bounding box center [1289, 534] width 224 height 34
type input "0"
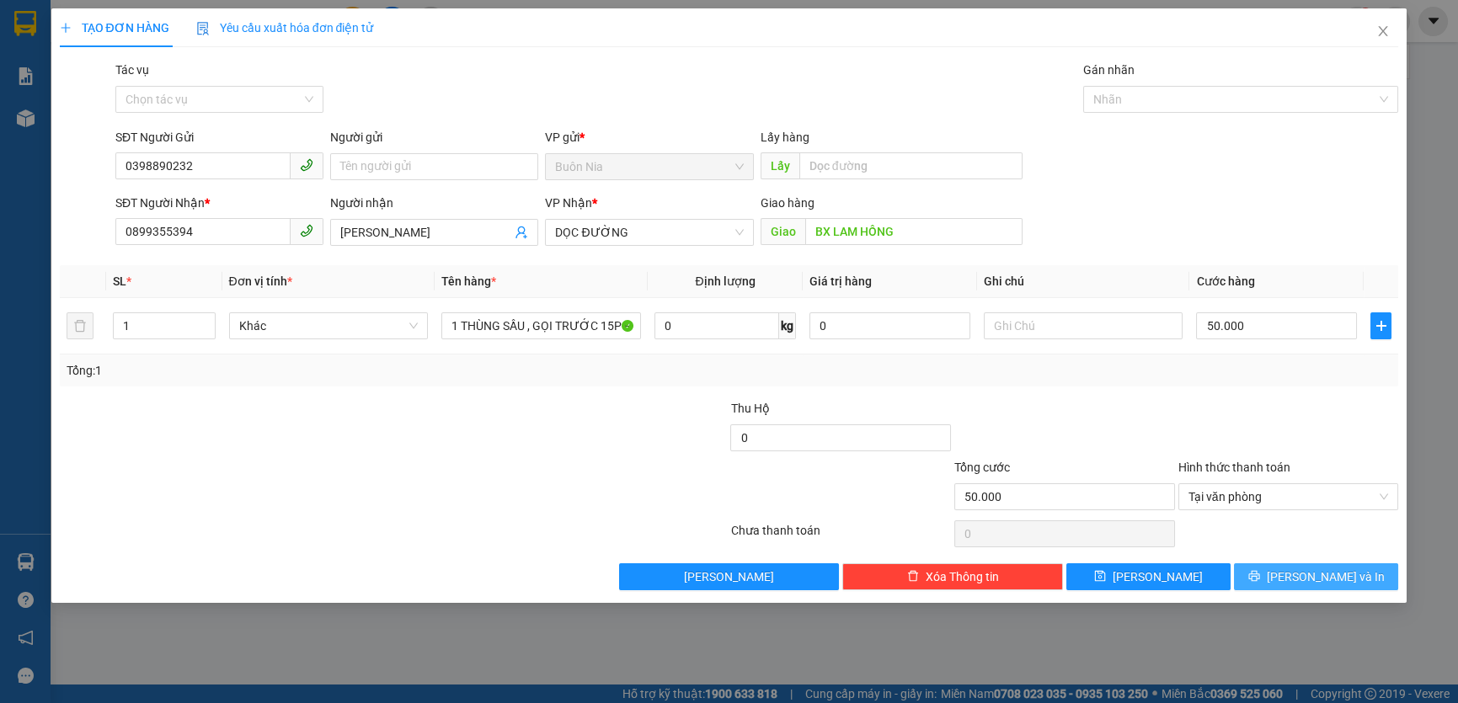
click at [1309, 575] on span "[PERSON_NAME] và In" at bounding box center [1326, 577] width 118 height 19
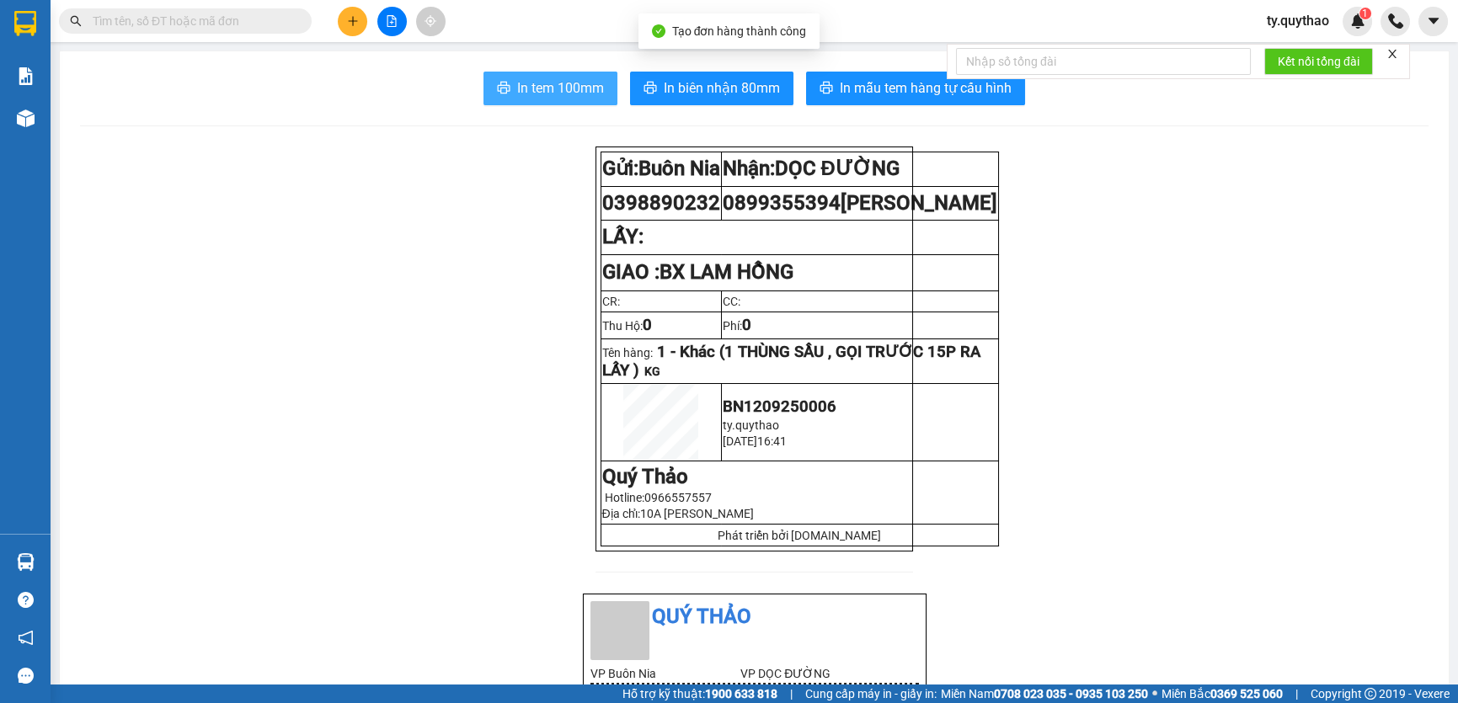
click at [566, 99] on span "In tem 100mm" at bounding box center [560, 88] width 87 height 21
